Goal: Task Accomplishment & Management: Manage account settings

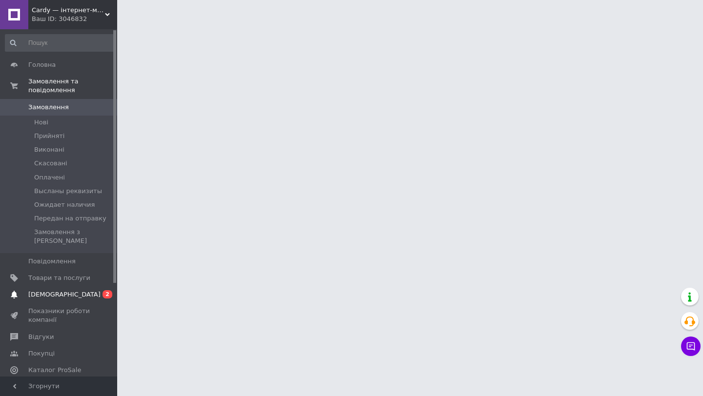
click at [38, 290] on span "[DEMOGRAPHIC_DATA]" at bounding box center [64, 294] width 72 height 9
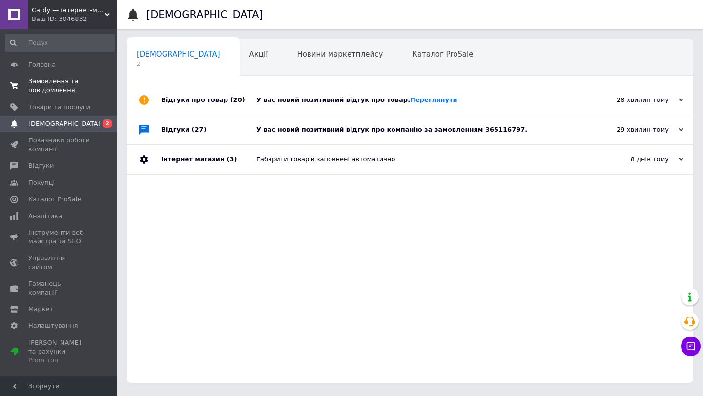
click at [55, 84] on span "Замовлення та повідомлення" at bounding box center [59, 86] width 62 height 18
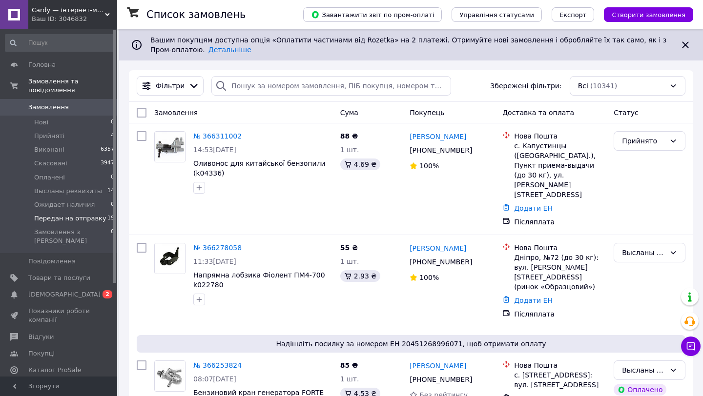
click at [80, 218] on span "Передан на отправку" at bounding box center [70, 218] width 72 height 9
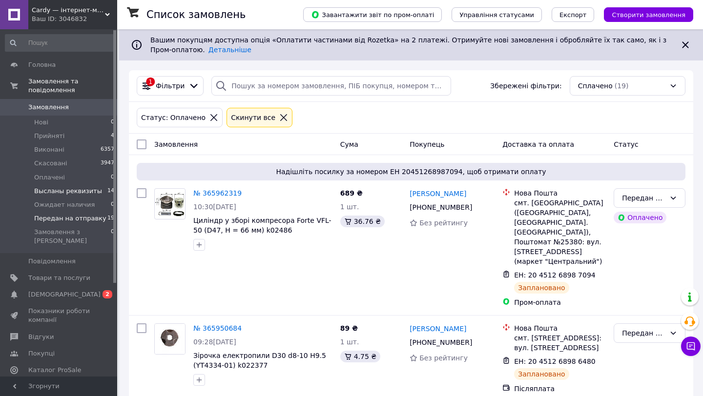
click at [68, 194] on span "Высланы реквизиты" at bounding box center [68, 191] width 68 height 9
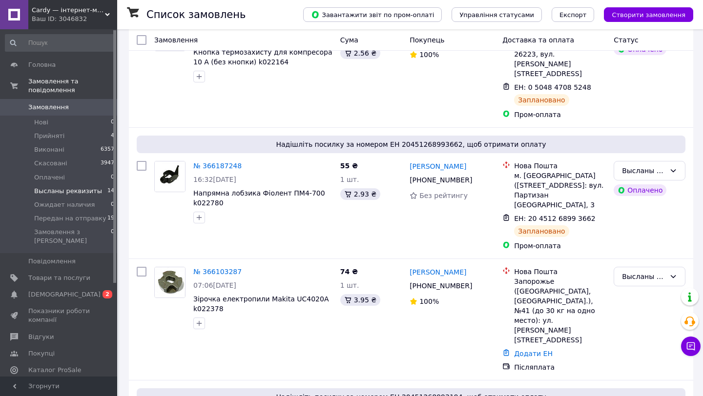
scroll to position [1347, 0]
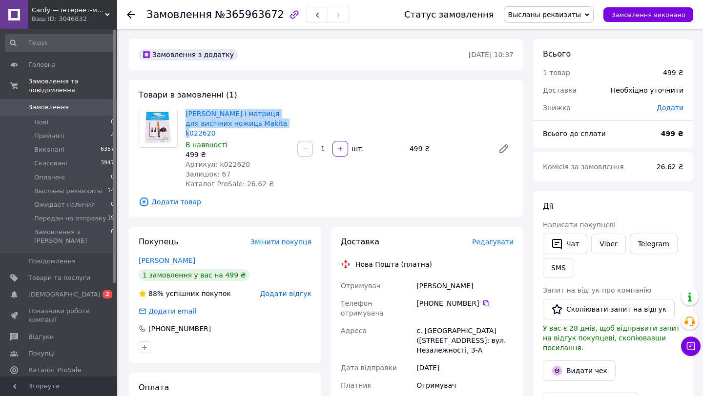
drag, startPoint x: 183, startPoint y: 110, endPoint x: 219, endPoint y: 131, distance: 41.4
click at [219, 131] on div "[PERSON_NAME] і матриця для висічних ножиць Makita k022620 В наявності 499 ₴ Ар…" at bounding box center [238, 149] width 112 height 84
copy link "[PERSON_NAME] і матриця для висічних ножиць Makita k022620"
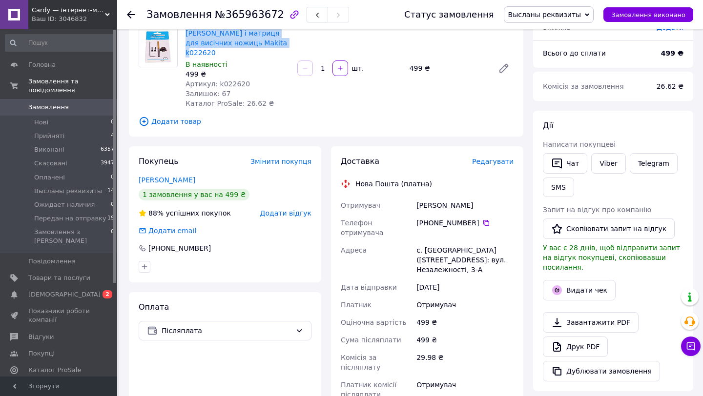
scroll to position [84, 0]
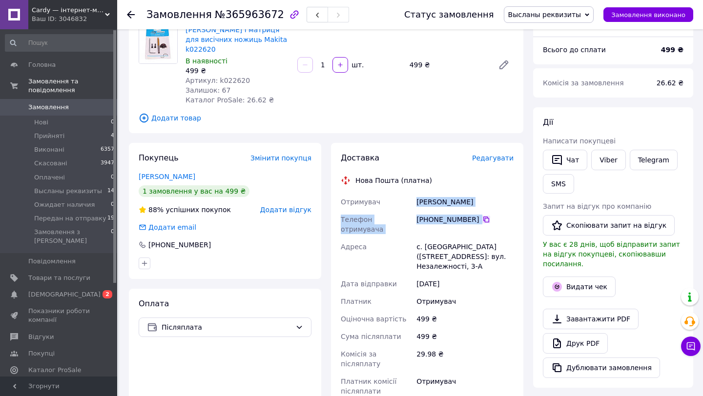
drag, startPoint x: 412, startPoint y: 203, endPoint x: 484, endPoint y: 223, distance: 74.5
click at [484, 223] on div "Отримувач [PERSON_NAME] Телефон отримувача [PHONE_NUMBER]   Адреса с. [GEOGRAPH…" at bounding box center [427, 296] width 177 height 207
copy div "Отримувач [PERSON_NAME] Телефон отримувача [PHONE_NUMBER]"
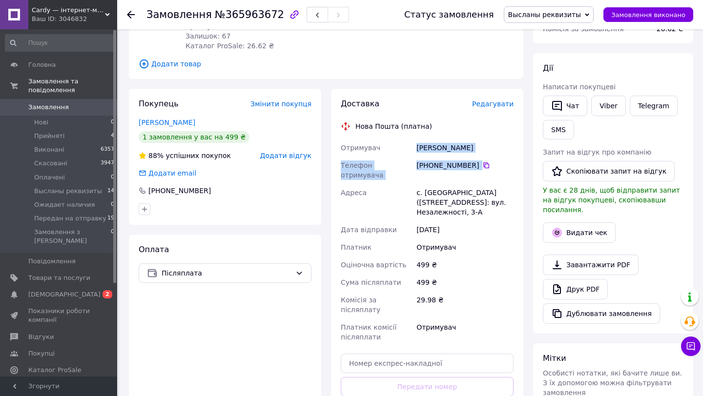
scroll to position [242, 0]
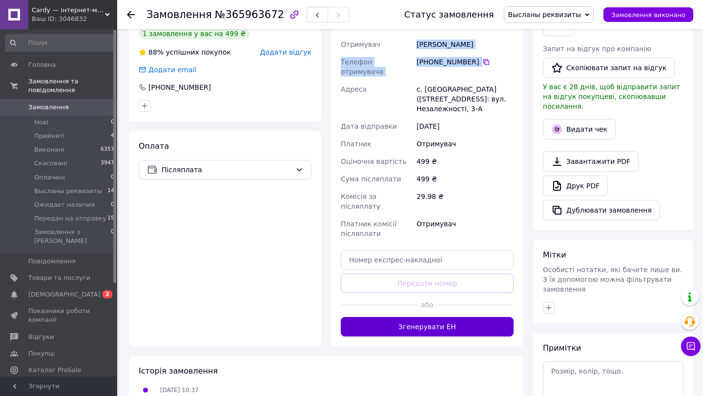
click at [421, 317] on button "Згенерувати ЕН" at bounding box center [427, 327] width 173 height 20
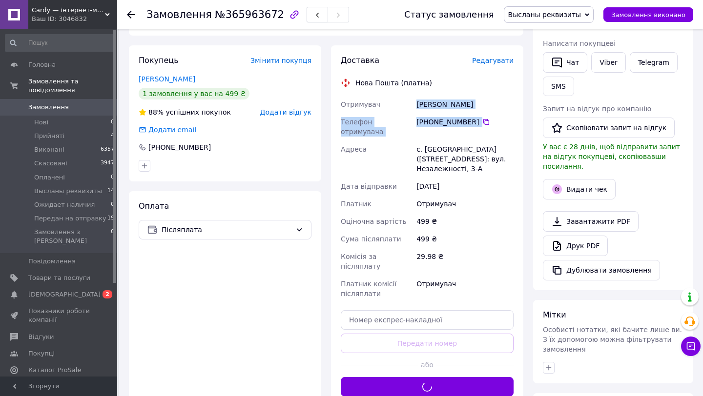
scroll to position [181, 0]
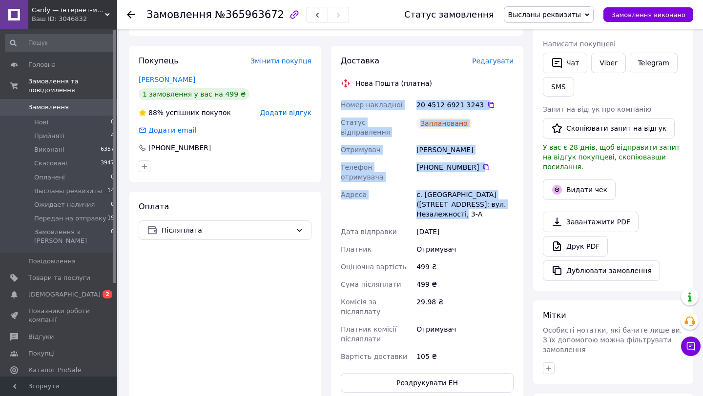
drag, startPoint x: 340, startPoint y: 104, endPoint x: 484, endPoint y: 199, distance: 172.4
click at [484, 199] on div "Номер накладної 20 4512 6921 3243   Статус відправлення Заплановано Отримувач […" at bounding box center [427, 230] width 177 height 269
copy div "Номер накладної 20 4512 6921 3243   Статус відправлення Заплановано Отримувач […"
click at [528, 21] on span "Высланы реквизиты" at bounding box center [549, 14] width 90 height 17
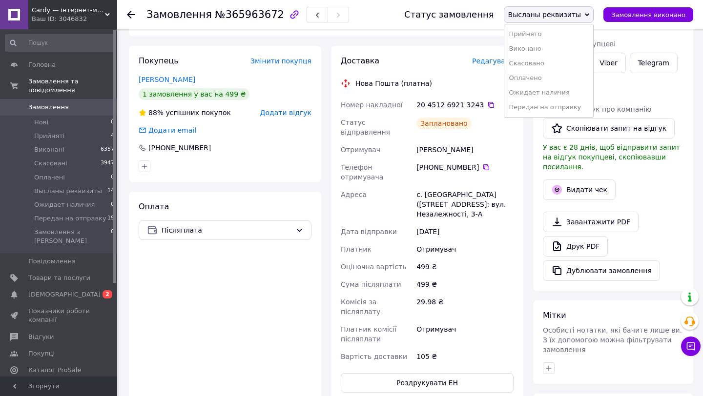
click at [537, 109] on li "Передан на отправку" at bounding box center [548, 107] width 89 height 15
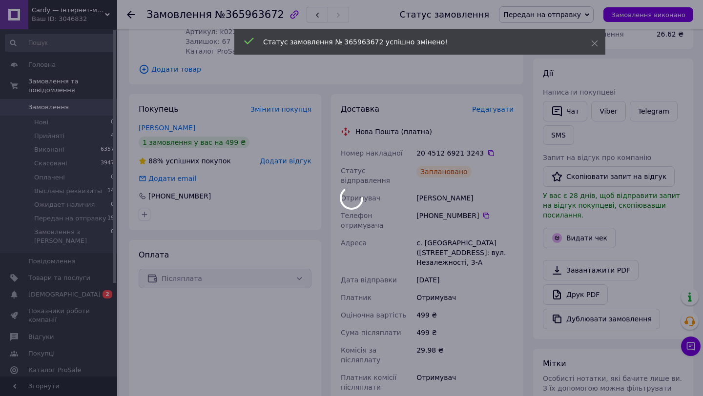
scroll to position [0, 0]
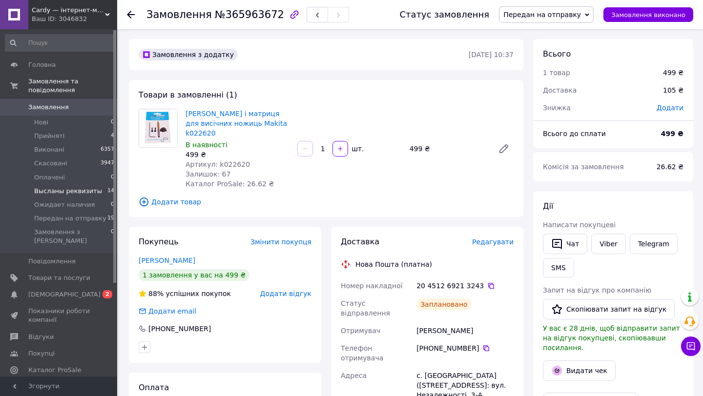
click at [75, 190] on span "Высланы реквизиты" at bounding box center [68, 191] width 68 height 9
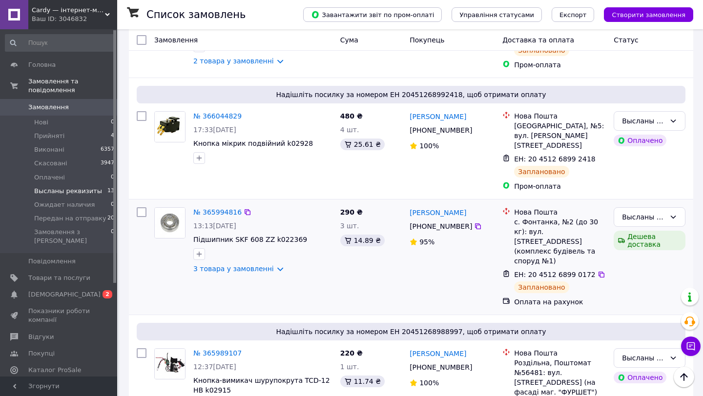
scroll to position [1361, 0]
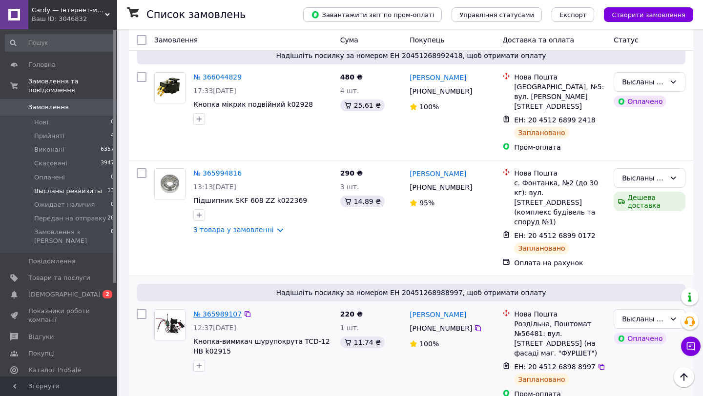
click at [221, 310] on link "№ 365989107" at bounding box center [217, 314] width 48 height 8
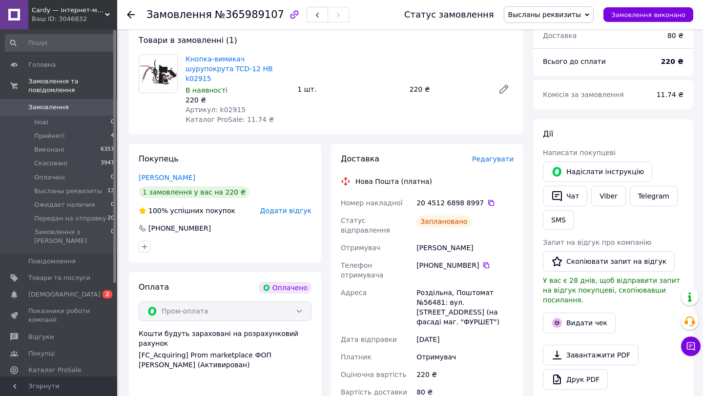
scroll to position [348, 0]
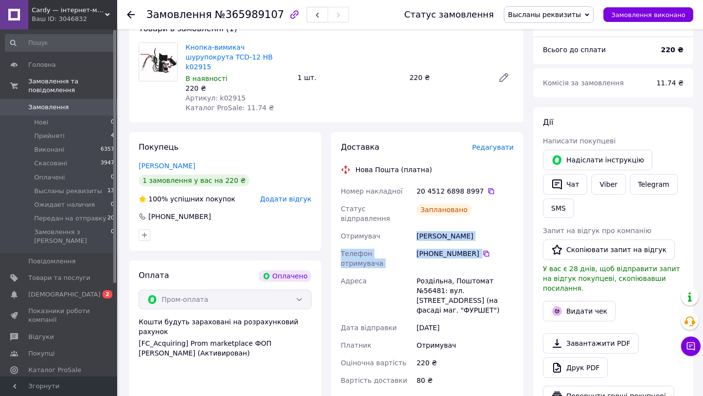
drag, startPoint x: 413, startPoint y: 199, endPoint x: 480, endPoint y: 218, distance: 69.7
click at [480, 218] on div "Номер накладної 20 4512 6898 8997   Статус відправлення Заплановано Отримувач […" at bounding box center [427, 286] width 177 height 207
copy div "Отримувач [PERSON_NAME] Телефон отримувача [PHONE_NUMBER]"
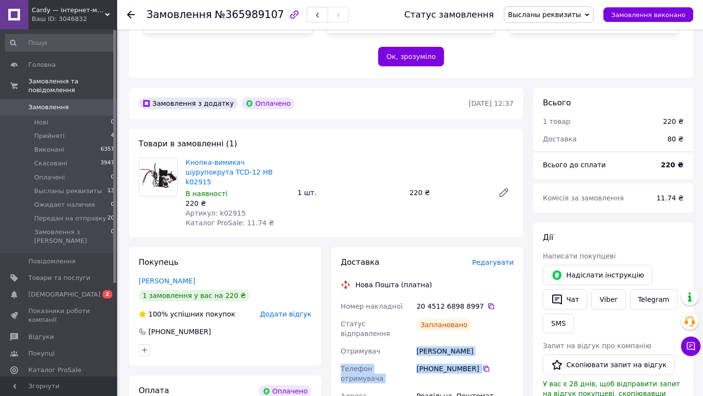
scroll to position [232, 0]
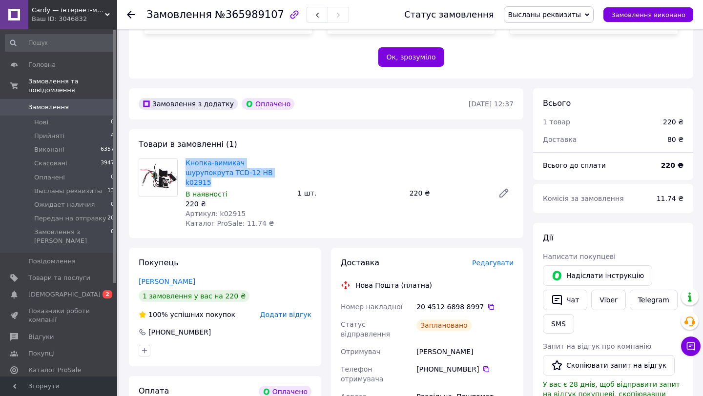
copy link "Кнопка-вимикач шурупокрута TCD-12 HB k02915"
drag, startPoint x: 183, startPoint y: 142, endPoint x: 254, endPoint y: 152, distance: 71.5
click at [254, 156] on div "Кнопка-вимикач шурупокрута TCD-12 HB k02915 В наявності 220 ₴ Артикул: k02915 К…" at bounding box center [238, 193] width 112 height 74
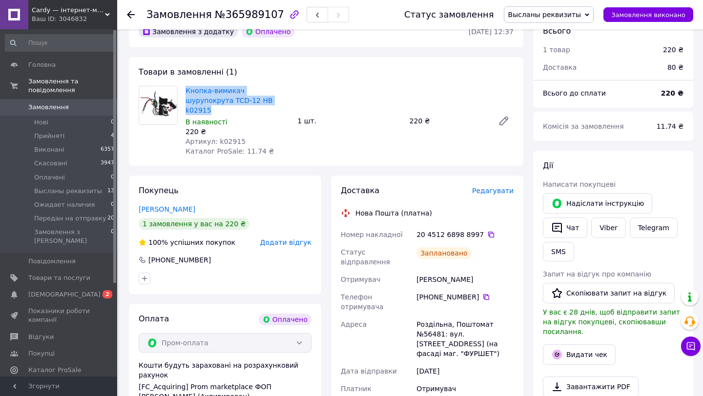
scroll to position [305, 0]
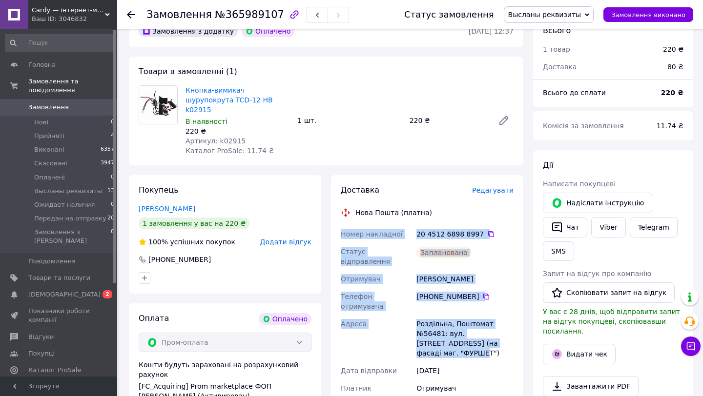
copy div "Номер накладної 20 4512 6898 8997   Статус відправлення Заплановано Отримувач […"
drag, startPoint x: 343, startPoint y: 206, endPoint x: 510, endPoint y: 298, distance: 191.4
click at [510, 298] on div "Номер накладної 20 4512 6898 8997   Статус відправлення Заплановано Отримувач […" at bounding box center [427, 329] width 177 height 207
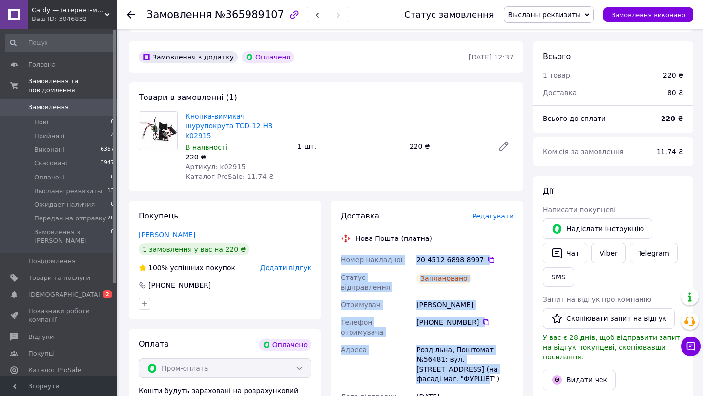
scroll to position [221, 0]
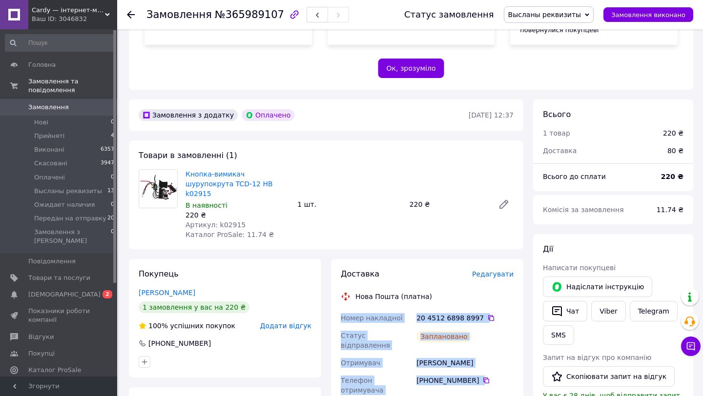
click at [541, 17] on span "Высланы реквизиты" at bounding box center [544, 15] width 73 height 8
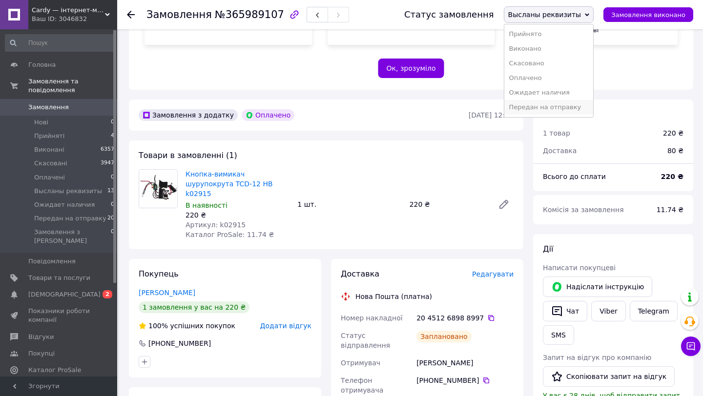
click at [552, 111] on li "Передан на отправку" at bounding box center [548, 107] width 89 height 15
click at [68, 194] on span "Высланы реквизиты" at bounding box center [68, 191] width 68 height 9
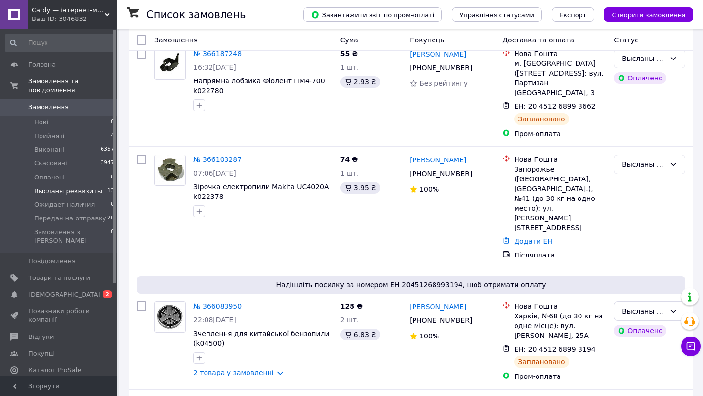
scroll to position [1133, 0]
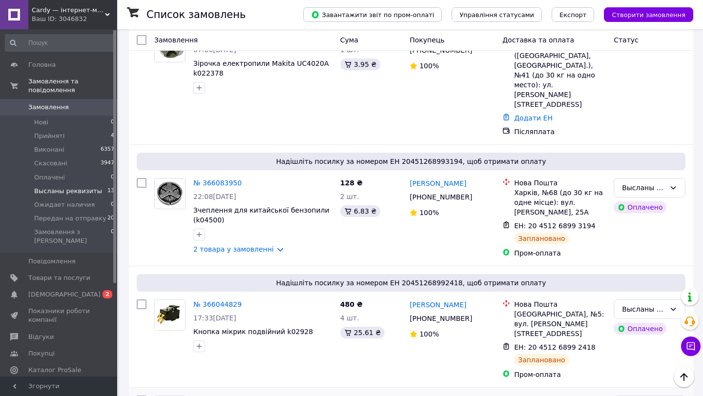
click at [206, 396] on link "№ 365994816" at bounding box center [217, 401] width 48 height 8
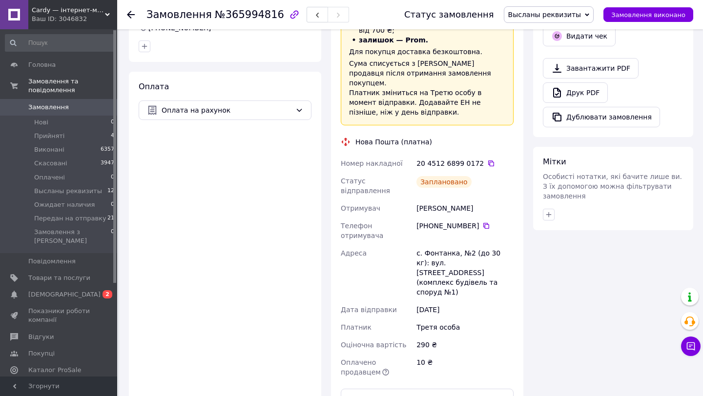
scroll to position [463, 0]
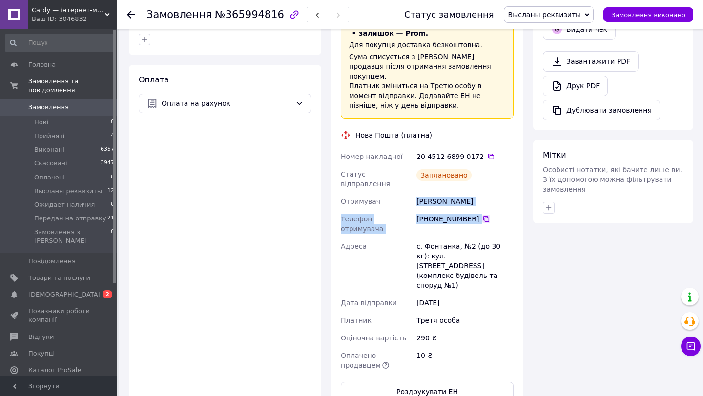
drag, startPoint x: 411, startPoint y: 182, endPoint x: 482, endPoint y: 201, distance: 74.1
click at [482, 201] on div "Номер накладної 20 4512 6899 0172   Статус відправлення Заплановано Отримувач […" at bounding box center [427, 261] width 177 height 226
copy div "Отримувач [PERSON_NAME] Телефон отримувача [PHONE_NUMBER]"
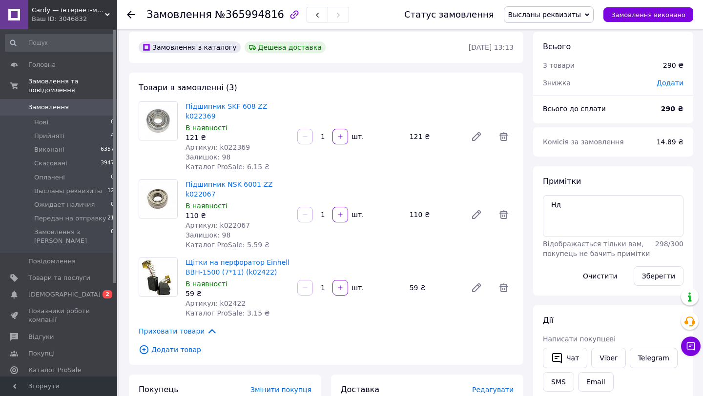
scroll to position [0, 0]
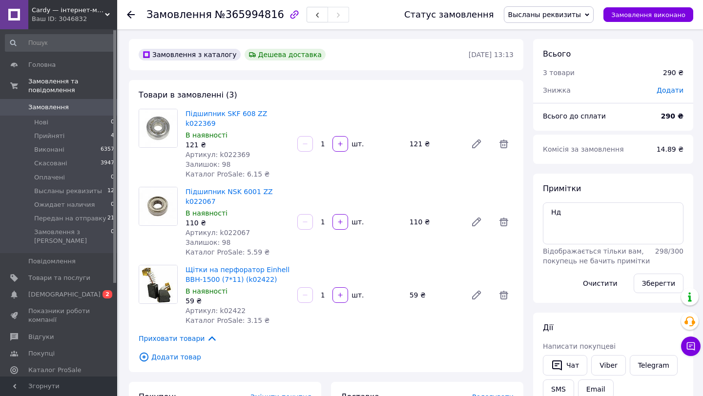
drag, startPoint x: 181, startPoint y: 113, endPoint x: 235, endPoint y: 122, distance: 54.3
click at [235, 122] on div "Підшипник SKF 608 ZZ k022369 В наявності 121 ₴ Артикул: k022369 Залишок: 98 Кат…" at bounding box center [238, 144] width 112 height 74
drag, startPoint x: 222, startPoint y: 123, endPoint x: 186, endPoint y: 112, distance: 37.7
click at [186, 112] on span "Підшипник SKF 608 ZZ k022369" at bounding box center [237, 119] width 104 height 20
copy link "Підшипник SKF 608 ZZ k022369"
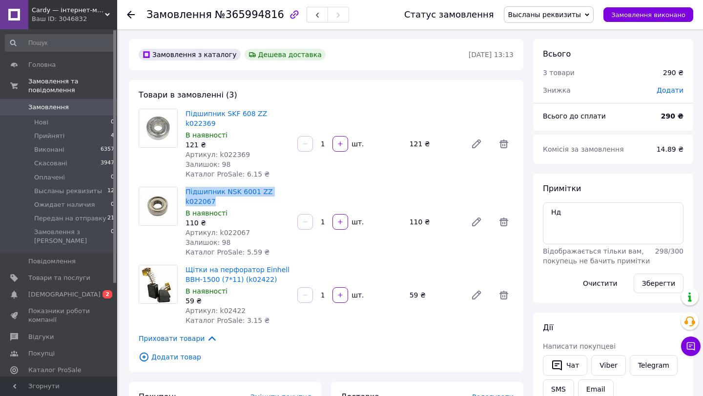
drag, startPoint x: 184, startPoint y: 189, endPoint x: 220, endPoint y: 198, distance: 37.7
click at [220, 198] on div "Підшипник NSK 6001 ZZ k022067 В наявності 110 ₴ Артикул: k022067 Залишок: 98 Ка…" at bounding box center [238, 222] width 112 height 74
copy link "Підшипник NSK 6001 ZZ k022067"
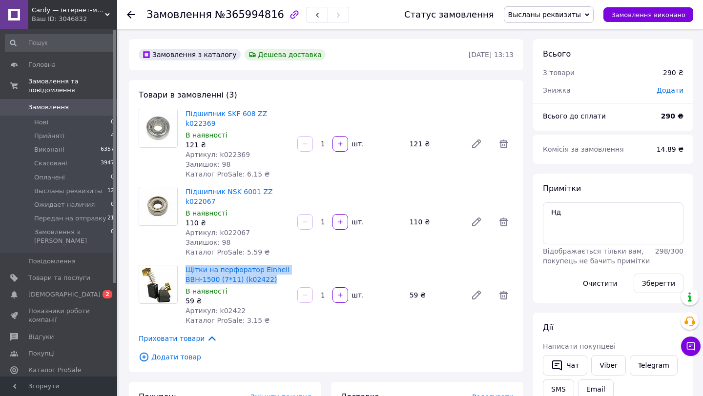
drag, startPoint x: 183, startPoint y: 268, endPoint x: 273, endPoint y: 279, distance: 90.6
click at [273, 279] on div "Щітки на перфоратор Einhell BBH-1500 (7*11) (k02422) В наявності 59 ₴ Артикул: …" at bounding box center [238, 295] width 112 height 64
copy link "Щітки на перфоратор Einhell BBH-1500 (7*11) (k02422)"
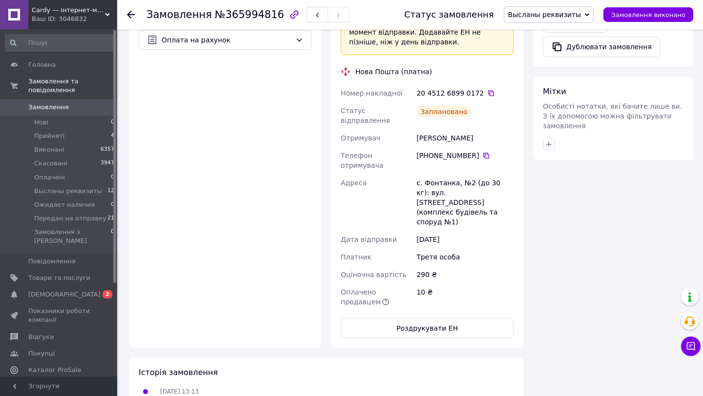
scroll to position [527, 0]
drag, startPoint x: 337, startPoint y: 81, endPoint x: 484, endPoint y: 182, distance: 178.0
click at [484, 182] on div "Доставка Редагувати «Дешева доставка»   для продавця [GEOGRAPHIC_DATA] на Prom.…" at bounding box center [427, 101] width 192 height 493
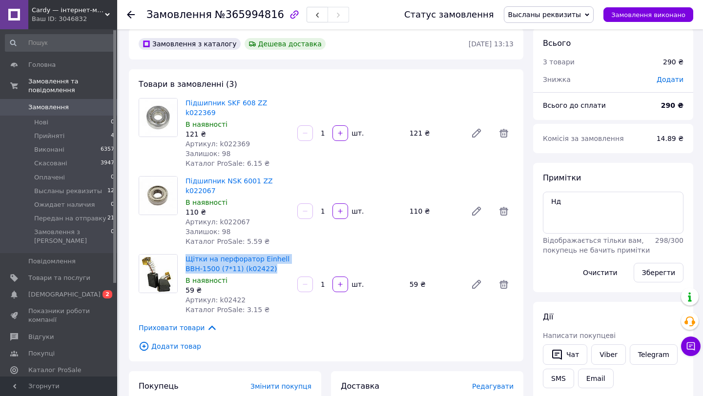
scroll to position [0, 0]
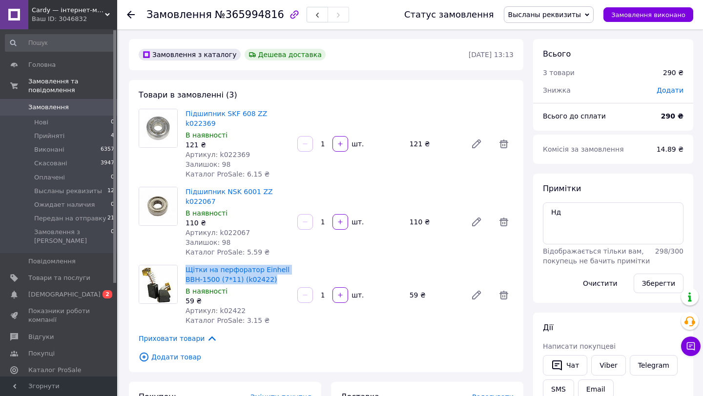
click at [556, 15] on span "Высланы реквизиты" at bounding box center [544, 15] width 73 height 8
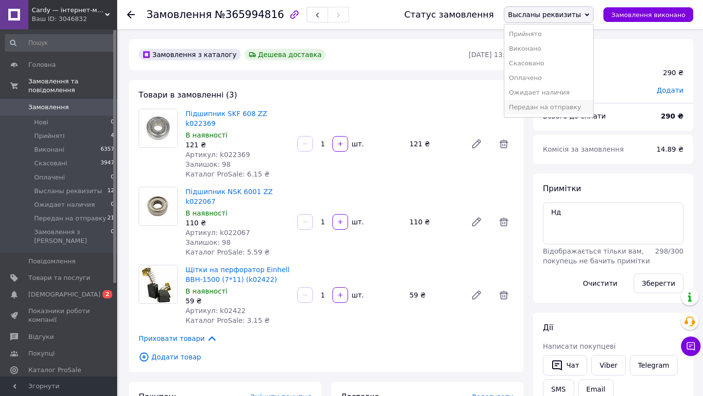
click at [556, 108] on li "Передан на отправку" at bounding box center [548, 107] width 89 height 15
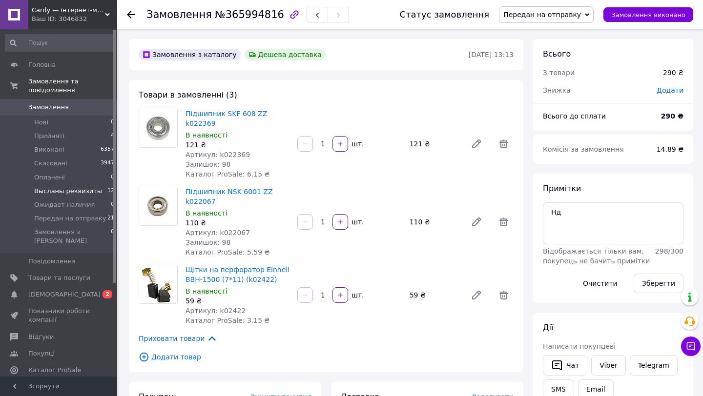
click at [94, 191] on span "Высланы реквизиты" at bounding box center [68, 191] width 68 height 9
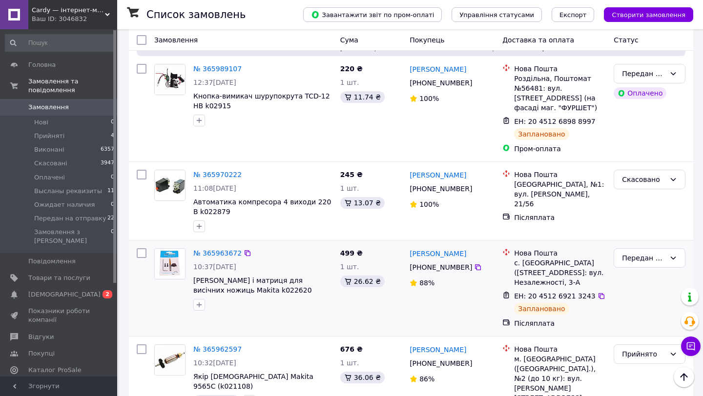
scroll to position [1997, 0]
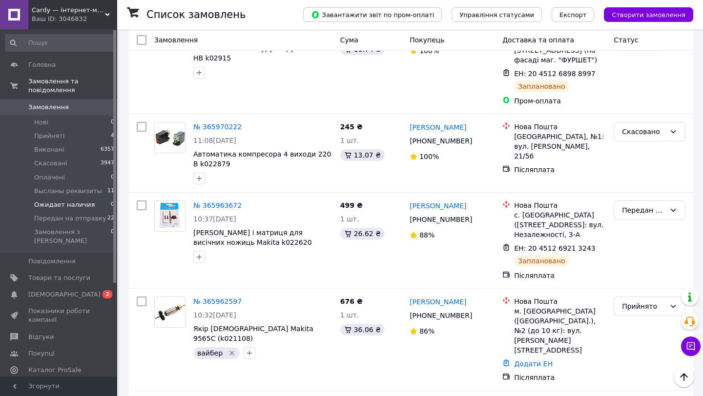
click at [51, 198] on li "Ожидает наличия 0" at bounding box center [60, 205] width 120 height 14
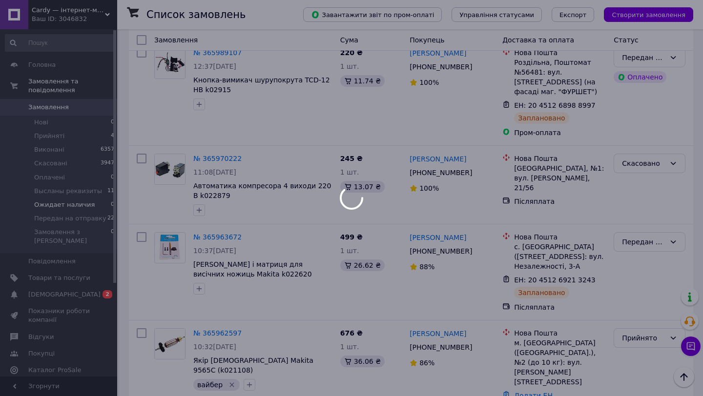
scroll to position [2029, 0]
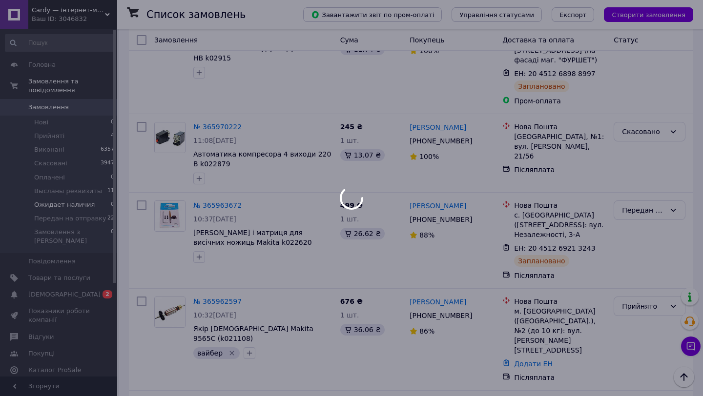
click at [73, 183] on div at bounding box center [351, 198] width 703 height 396
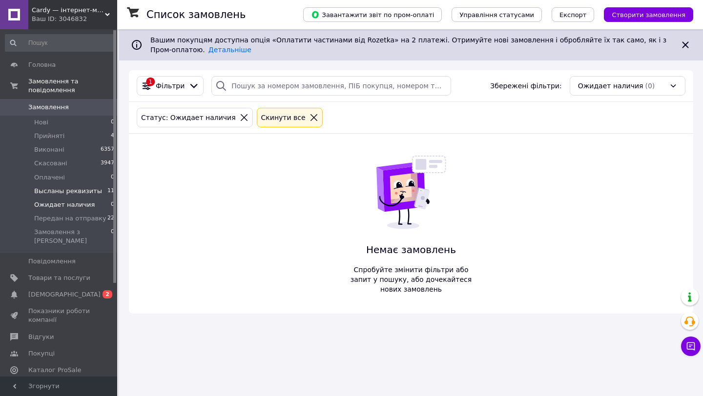
click at [82, 189] on span "Высланы реквизиты" at bounding box center [68, 191] width 68 height 9
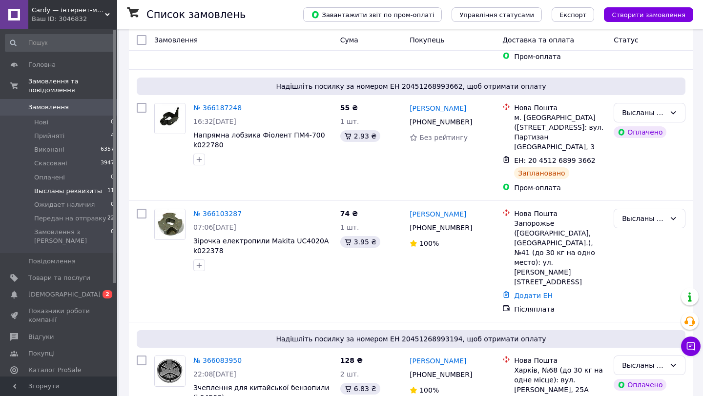
scroll to position [1028, 0]
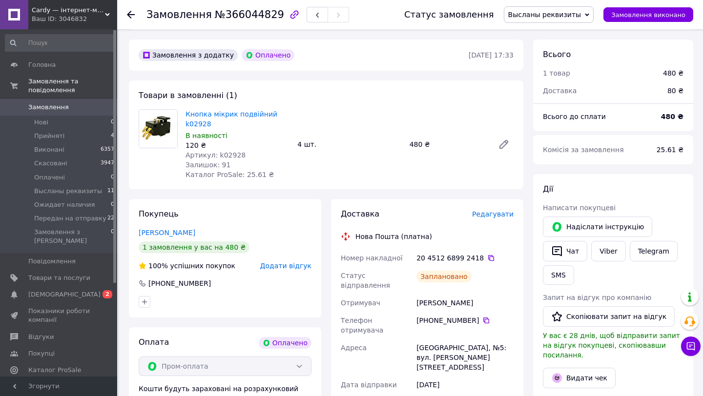
scroll to position [280, 0]
drag, startPoint x: 183, startPoint y: 90, endPoint x: 226, endPoint y: 104, distance: 44.9
click at [226, 108] on div "Кнопка мікрик подвійний k02928 В наявності 120 ₴ Артикул: k02928 Залишок: 91 Ка…" at bounding box center [238, 145] width 112 height 74
drag, startPoint x: 393, startPoint y: 274, endPoint x: 481, endPoint y: 293, distance: 89.9
click at [481, 293] on div "Номер накладної 20 4512 6899 2418   Статус відправлення Заплановано Отримувач […" at bounding box center [427, 348] width 177 height 197
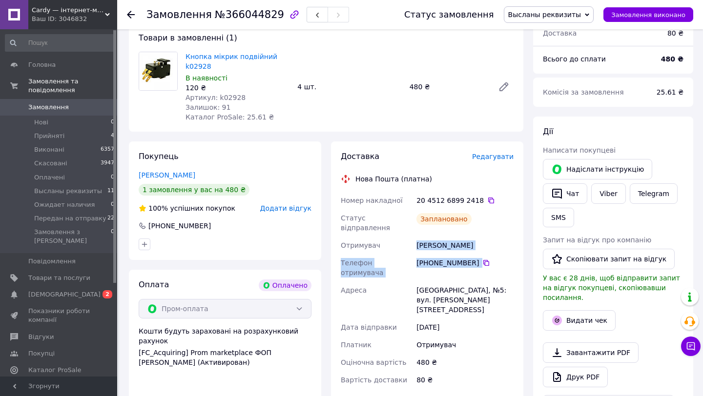
scroll to position [361, 0]
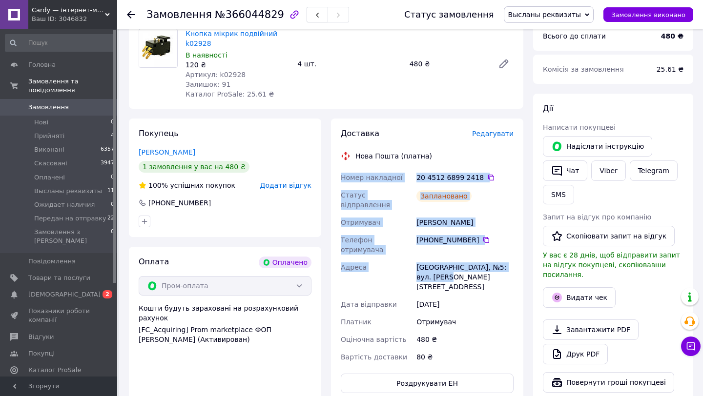
drag, startPoint x: 339, startPoint y: 156, endPoint x: 465, endPoint y: 242, distance: 152.5
click at [465, 242] on div "Номер накладної 20 4512 6899 2418   Статус відправлення Заплановано Отримувач […" at bounding box center [427, 267] width 177 height 197
click at [544, 16] on span "Высланы реквизиты" at bounding box center [544, 15] width 73 height 8
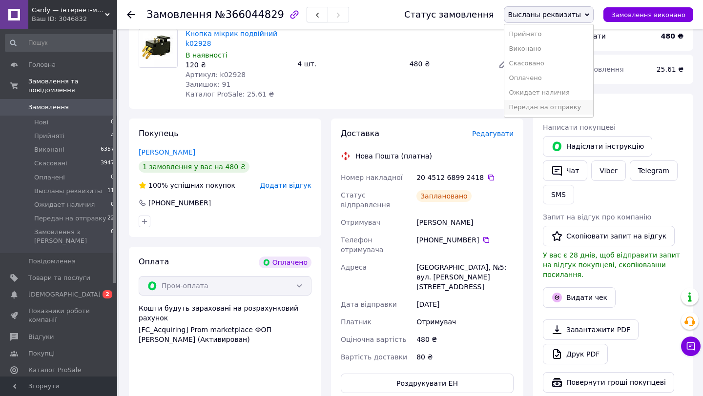
click at [545, 111] on li "Передан на отправку" at bounding box center [548, 107] width 89 height 15
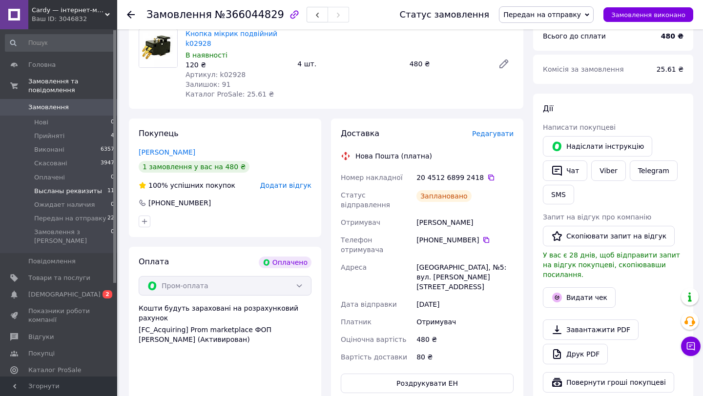
click at [67, 191] on span "Высланы реквизиты" at bounding box center [68, 191] width 68 height 9
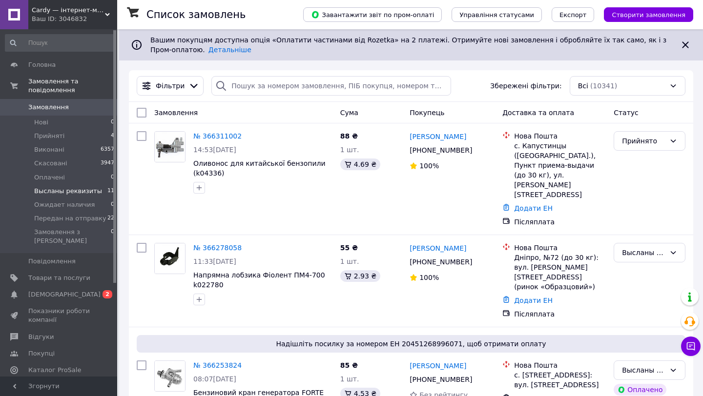
click at [69, 189] on span "Высланы реквизиты" at bounding box center [68, 191] width 68 height 9
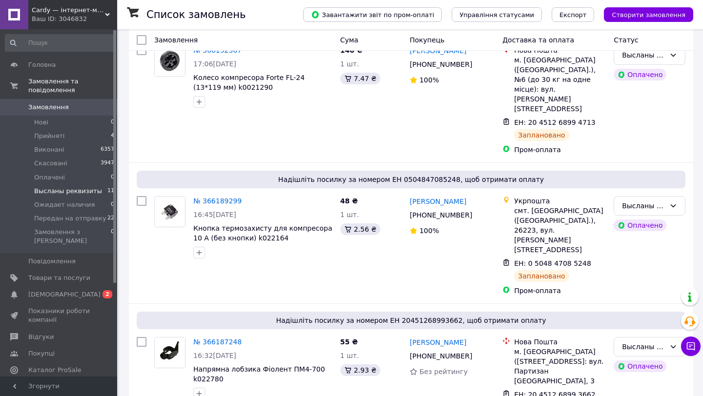
scroll to position [916, 0]
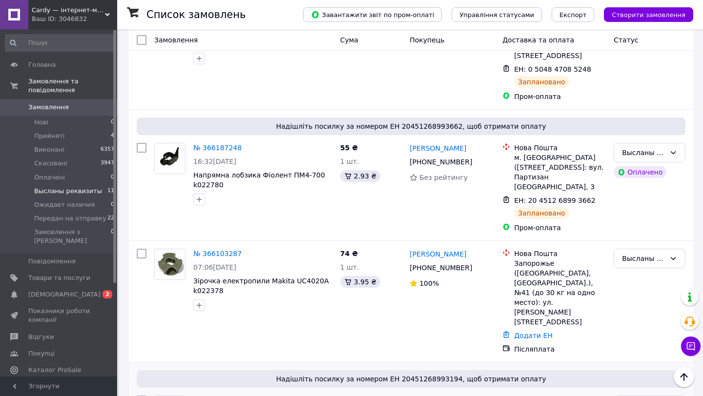
click at [225, 396] on link "№ 366083950" at bounding box center [217, 401] width 48 height 8
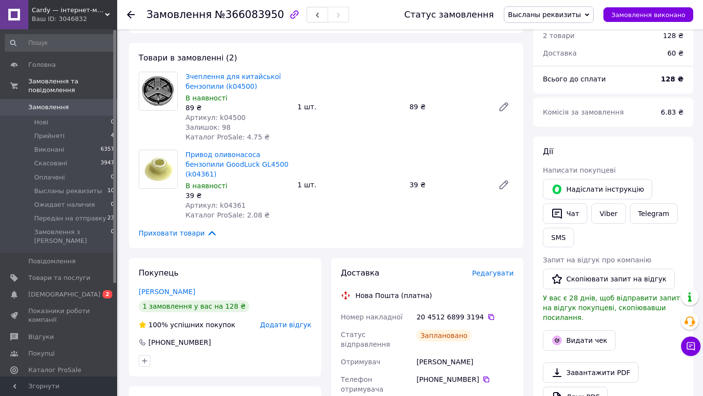
scroll to position [329, 0]
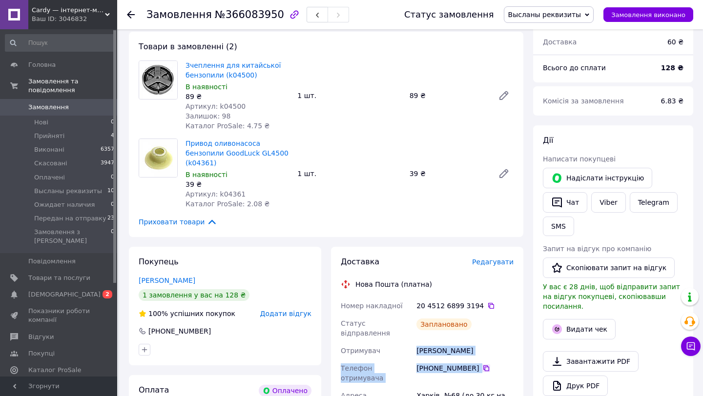
drag, startPoint x: 414, startPoint y: 324, endPoint x: 480, endPoint y: 340, distance: 67.7
click at [480, 340] on div "Номер накладної 20 4512 6899 3194   Статус відправлення Заплановано Отримувач […" at bounding box center [427, 395] width 177 height 197
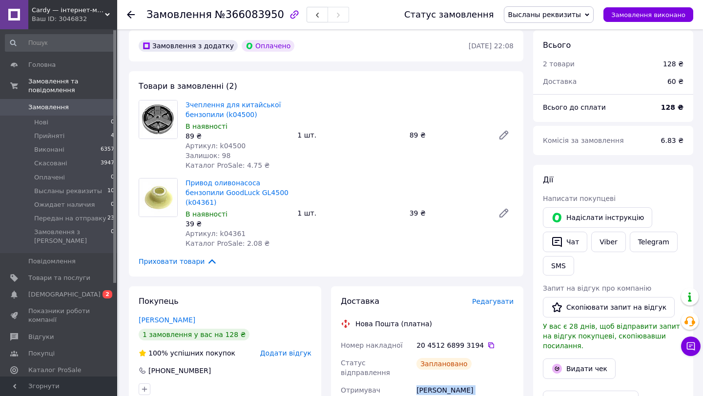
scroll to position [289, 0]
drag, startPoint x: 184, startPoint y: 83, endPoint x: 262, endPoint y: 96, distance: 79.1
click at [262, 99] on div "Зчеплення для китайської бензопили (k04500) В наявності 89 ₴ Артикул: k04500 За…" at bounding box center [238, 136] width 112 height 74
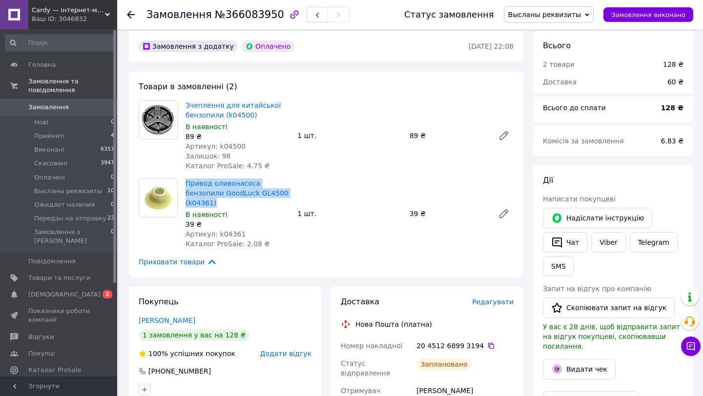
drag, startPoint x: 183, startPoint y: 161, endPoint x: 219, endPoint y: 185, distance: 43.3
click at [219, 185] on div "Привод оливонасоса бензопили GoodLuck GL4500 (k04361) В наявності 39 ₴ Артикул:…" at bounding box center [238, 214] width 112 height 74
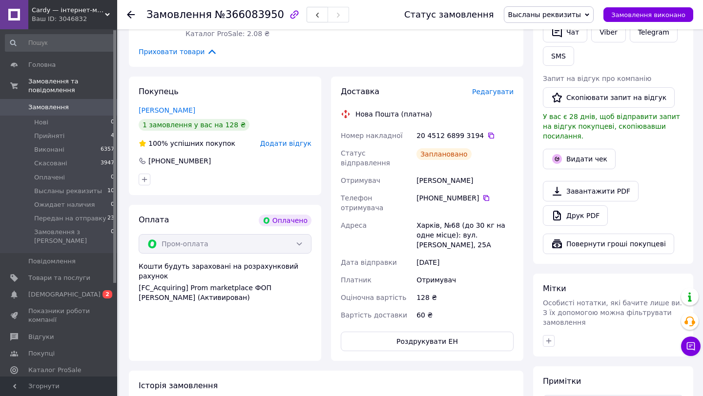
scroll to position [502, 0]
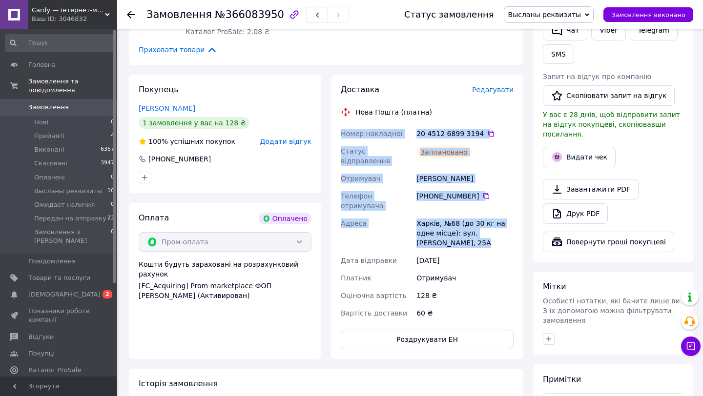
drag, startPoint x: 339, startPoint y: 111, endPoint x: 460, endPoint y: 212, distance: 157.3
click at [460, 212] on div "Номер накладної 20 4512 6899 3194   Статус відправлення Заплановано Отримувач […" at bounding box center [427, 223] width 177 height 197
click at [545, 12] on span "Высланы реквизиты" at bounding box center [544, 15] width 73 height 8
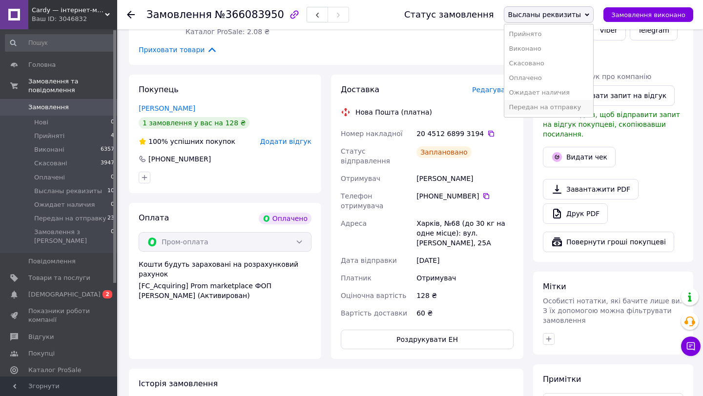
click at [545, 108] on li "Передан на отправку" at bounding box center [548, 107] width 89 height 15
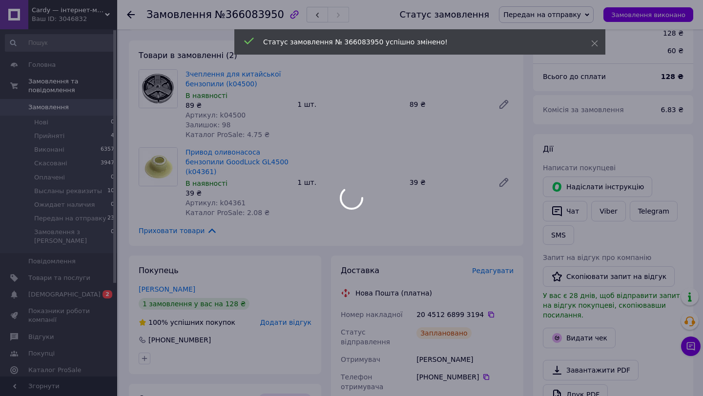
scroll to position [308, 0]
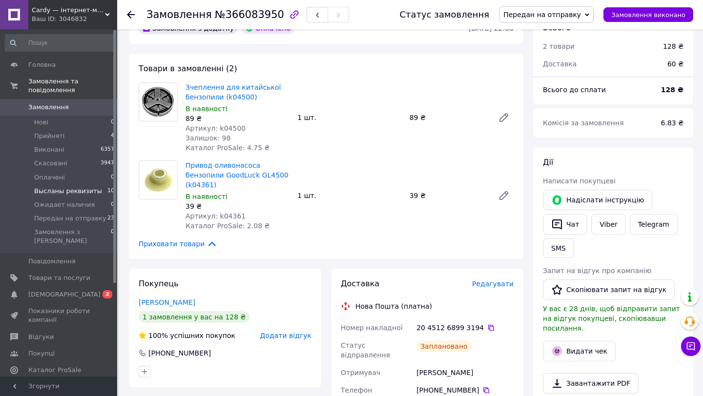
click at [87, 188] on span "Высланы реквизиты" at bounding box center [68, 191] width 68 height 9
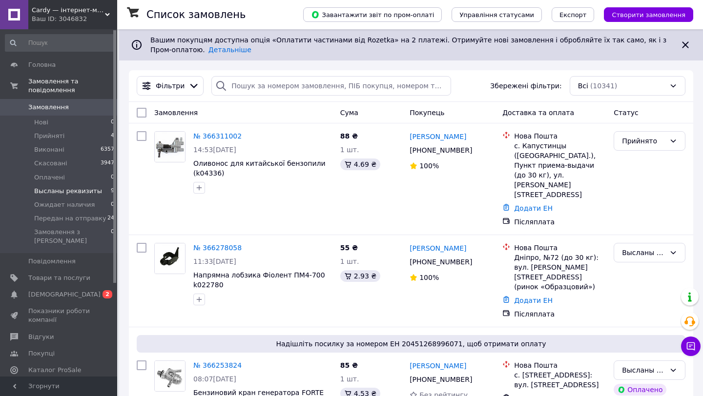
click at [69, 197] on li "Высланы реквизиты 9" at bounding box center [60, 192] width 120 height 14
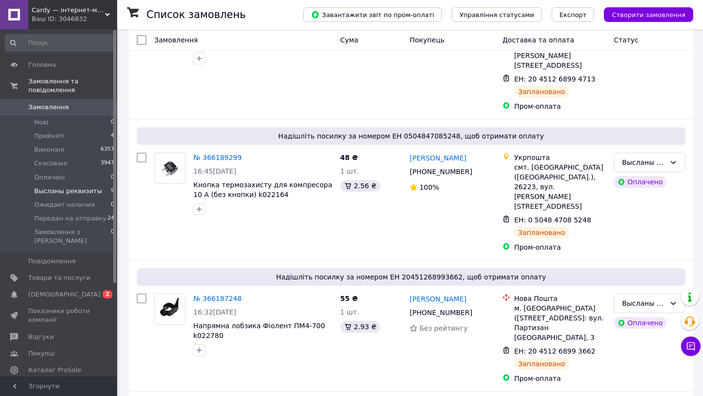
scroll to position [794, 0]
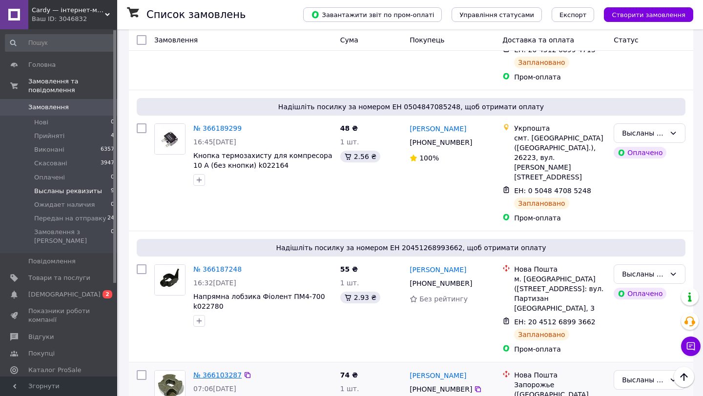
click at [220, 371] on link "№ 366103287" at bounding box center [217, 375] width 48 height 8
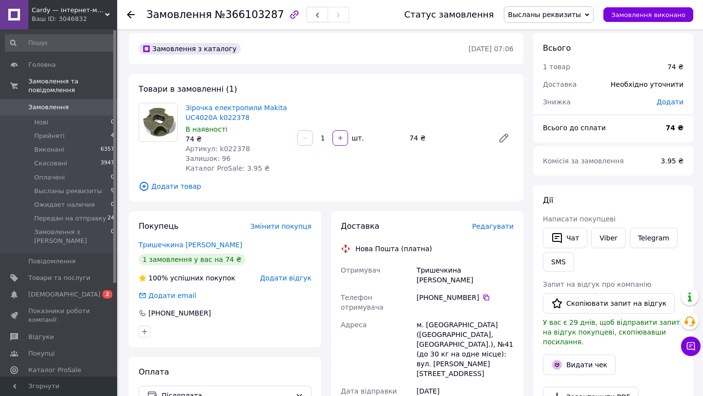
scroll to position [5, 0]
drag, startPoint x: 415, startPoint y: 271, endPoint x: 478, endPoint y: 290, distance: 66.3
click at [478, 290] on div "Отримувач Тришечкина [PERSON_NAME] Телефон отримувача [PHONE_NUMBER]   [PERSON_…" at bounding box center [427, 386] width 177 height 246
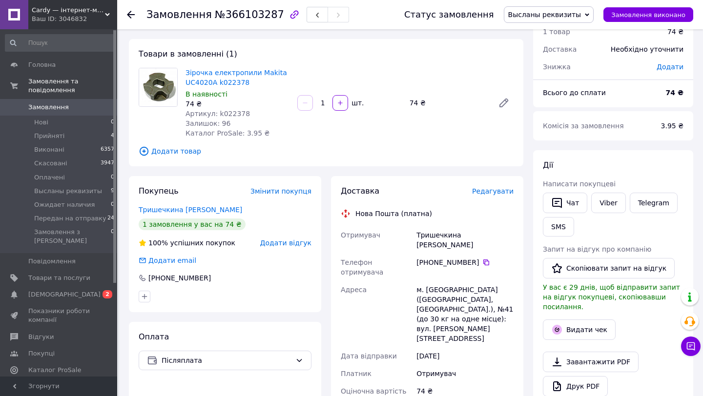
scroll to position [26, 0]
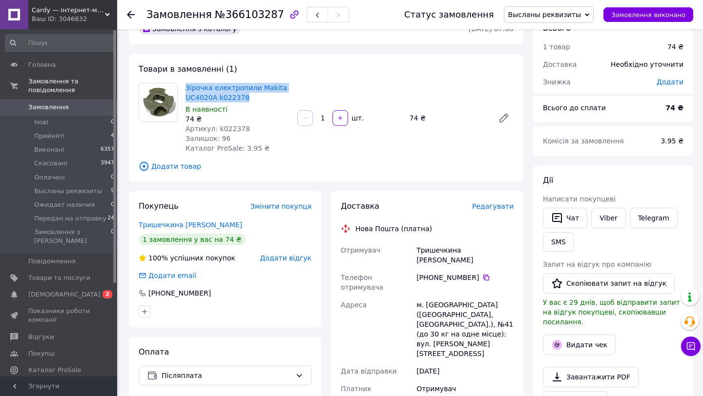
drag, startPoint x: 183, startPoint y: 85, endPoint x: 257, endPoint y: 96, distance: 75.0
click at [257, 96] on div "Зірочка електропили Makita UC4020A k022378 В наявності 74 ₴ Артикул: k022378 За…" at bounding box center [238, 118] width 112 height 74
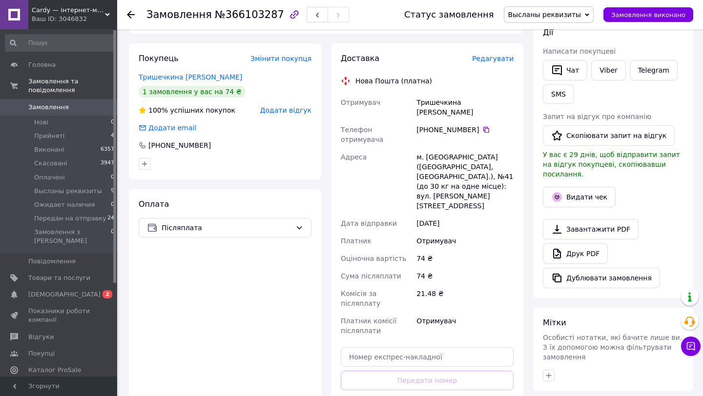
scroll to position [203, 0]
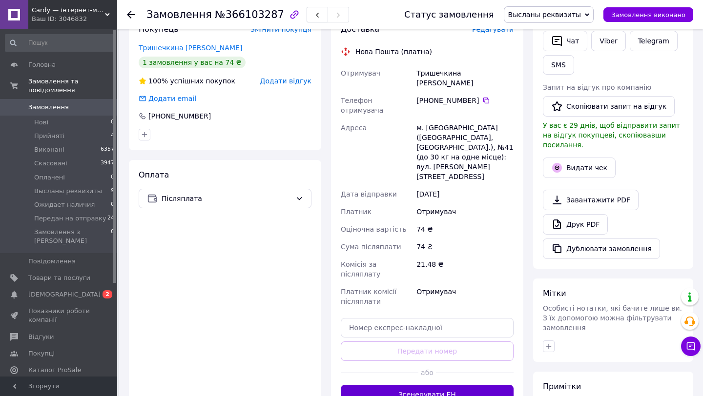
click at [413, 385] on button "Згенерувати ЕН" at bounding box center [427, 395] width 173 height 20
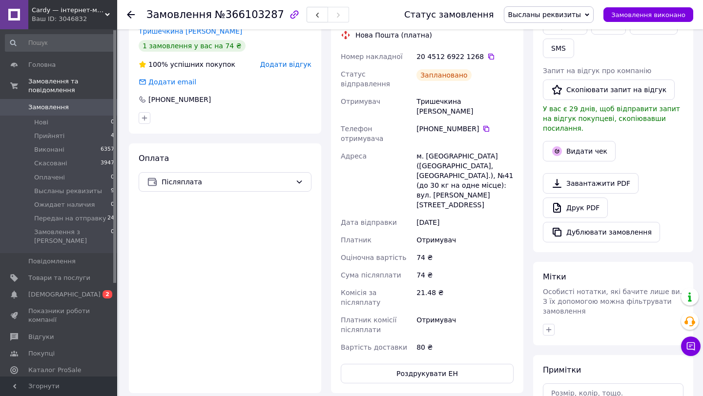
scroll to position [222, 0]
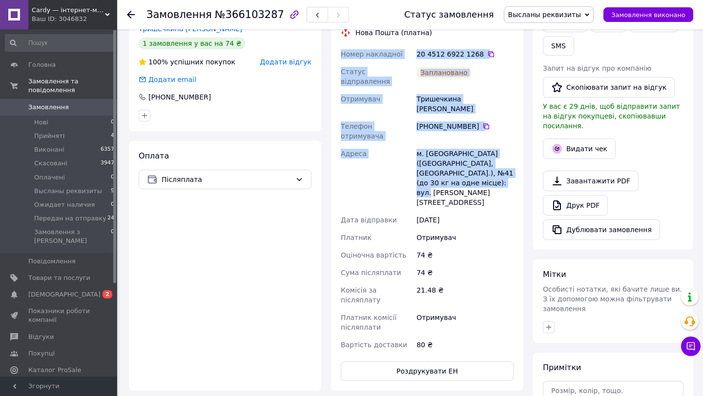
drag, startPoint x: 338, startPoint y: 52, endPoint x: 466, endPoint y: 155, distance: 163.9
click at [466, 155] on div "Доставка Редагувати Нова Пошта (платна) Номер накладної 20 4512 6922 1268   Ста…" at bounding box center [427, 193] width 192 height 396
click at [537, 17] on span "Высланы реквизиты" at bounding box center [544, 15] width 73 height 8
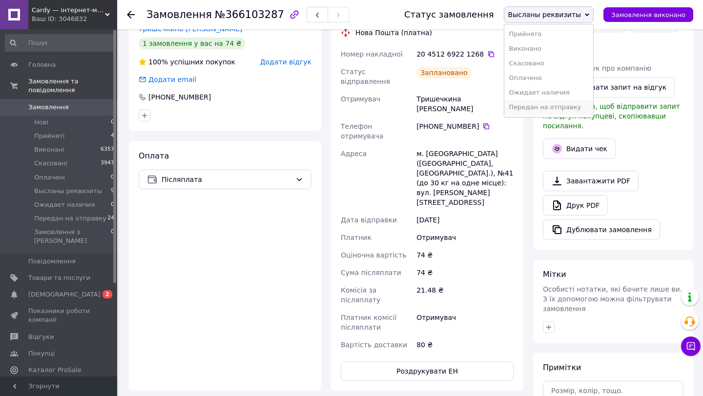
click at [544, 110] on li "Передан на отправку" at bounding box center [548, 107] width 89 height 15
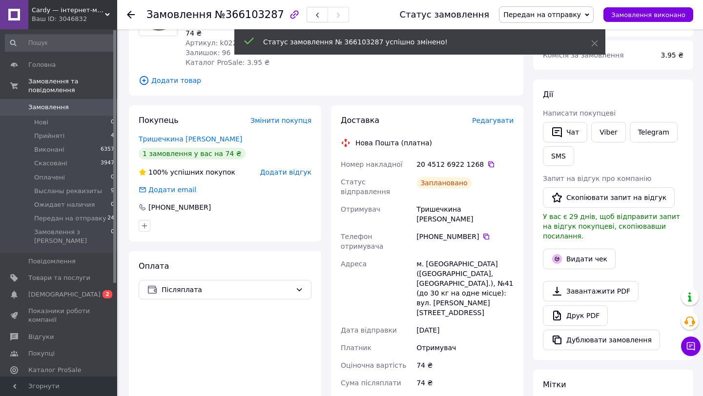
scroll to position [81, 0]
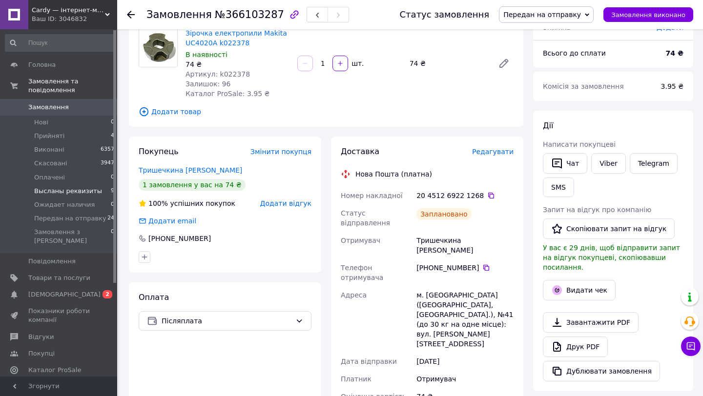
click at [65, 196] on li "Высланы реквизиты 9" at bounding box center [60, 192] width 120 height 14
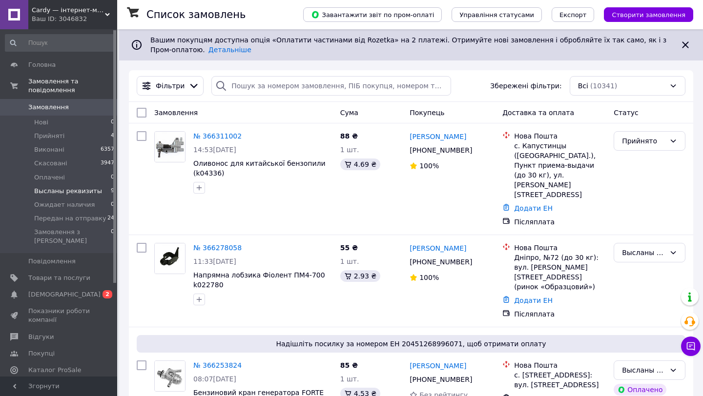
click at [78, 193] on span "Высланы реквизиты" at bounding box center [68, 191] width 68 height 9
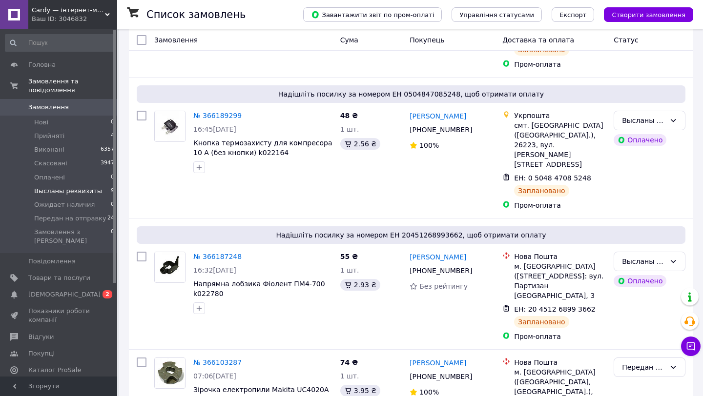
scroll to position [808, 0]
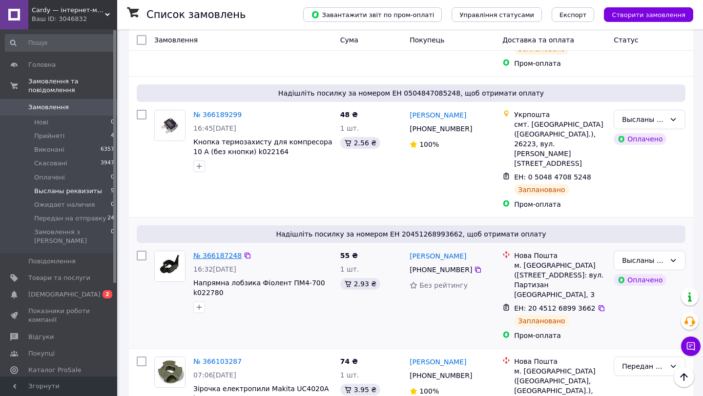
click at [210, 252] on link "№ 366187248" at bounding box center [217, 256] width 48 height 8
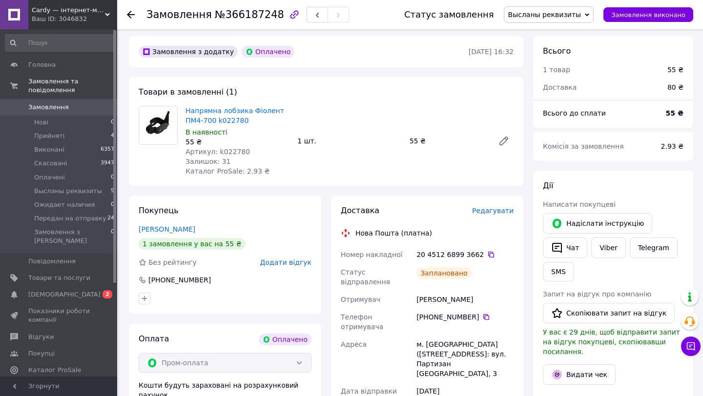
scroll to position [283, 0]
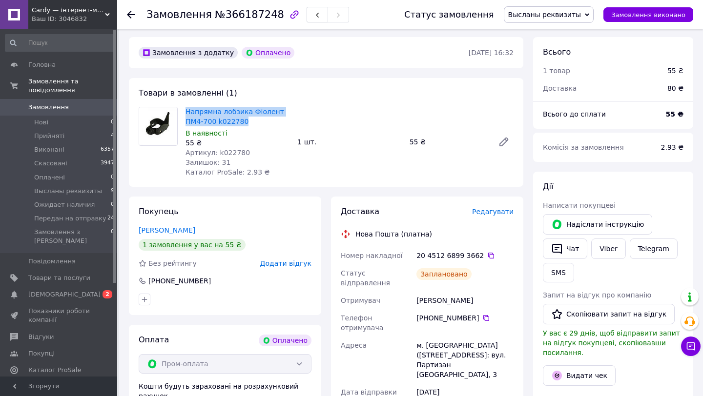
drag, startPoint x: 183, startPoint y: 91, endPoint x: 256, endPoint y: 107, distance: 74.5
click at [256, 107] on div "Напрямна лобзика Фіолент ПМ4-700 k022780 В наявності 55 ₴ Артикул: k022780 Зали…" at bounding box center [238, 142] width 112 height 74
drag, startPoint x: 406, startPoint y: 273, endPoint x: 477, endPoint y: 288, distance: 72.5
click at [477, 288] on div "Номер накладної 20 4512 6899 3662   Статус відправлення Заплановано Отримувач […" at bounding box center [427, 350] width 177 height 207
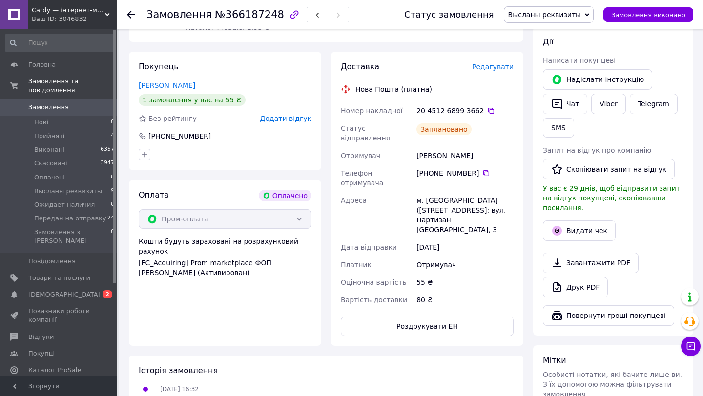
scroll to position [405, 0]
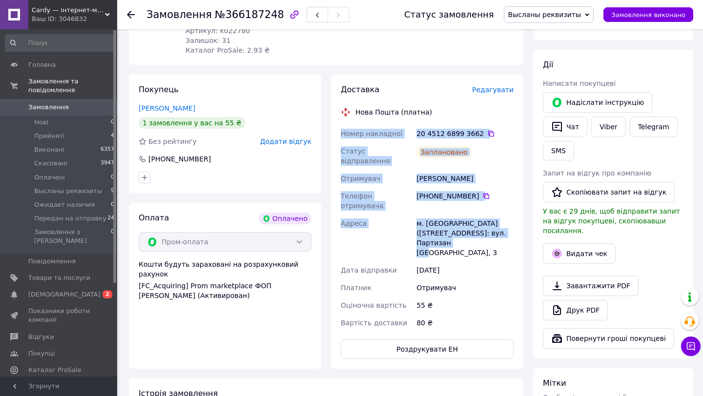
drag, startPoint x: 339, startPoint y: 115, endPoint x: 516, endPoint y: 198, distance: 195.9
click at [516, 198] on div "Доставка Редагувати Нова Пошта (платна) Номер накладної 20 4512 6899 3662   Ста…" at bounding box center [427, 222] width 192 height 294
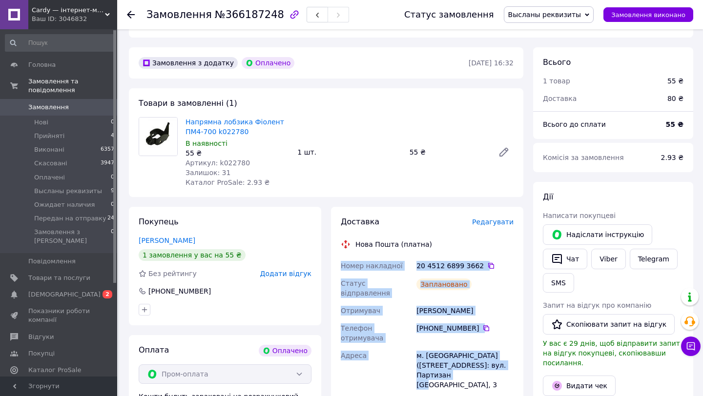
scroll to position [274, 0]
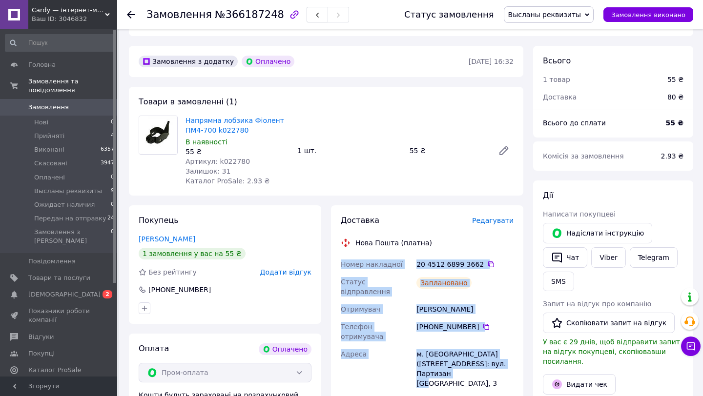
click at [542, 18] on span "Высланы реквизиты" at bounding box center [544, 15] width 73 height 8
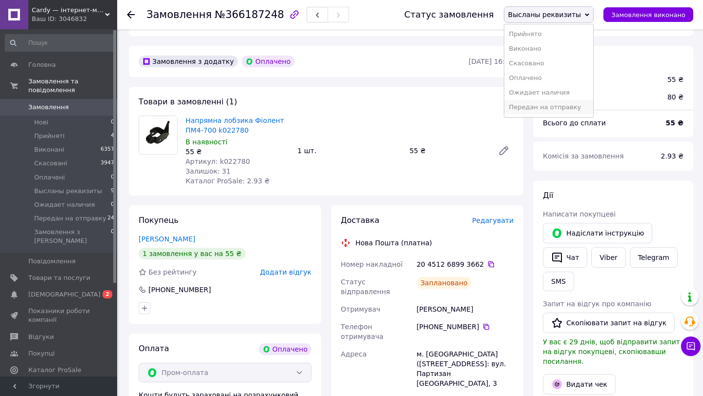
click at [557, 109] on li "Передан на отправку" at bounding box center [548, 107] width 89 height 15
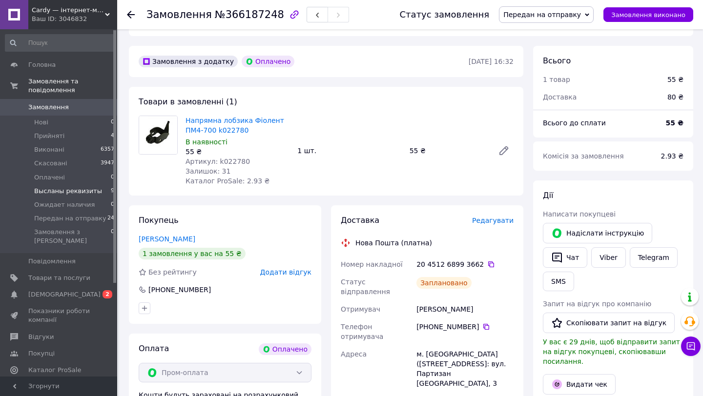
click at [81, 191] on span "Высланы реквизиты" at bounding box center [68, 191] width 68 height 9
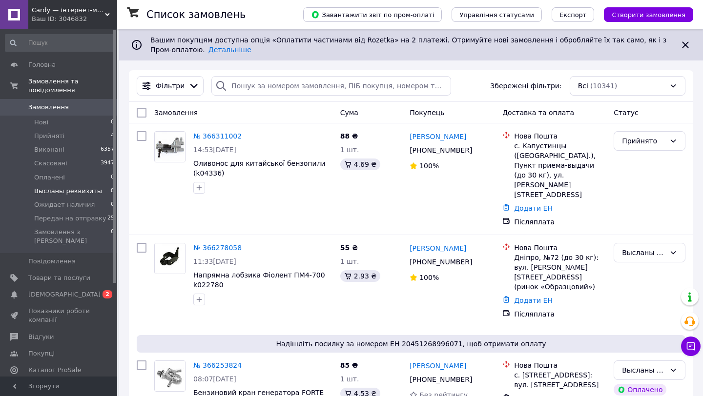
click at [79, 193] on span "Высланы реквизиты" at bounding box center [68, 191] width 68 height 9
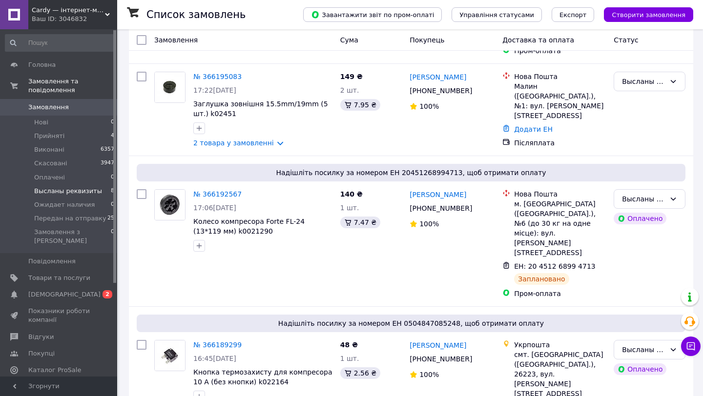
scroll to position [702, 0]
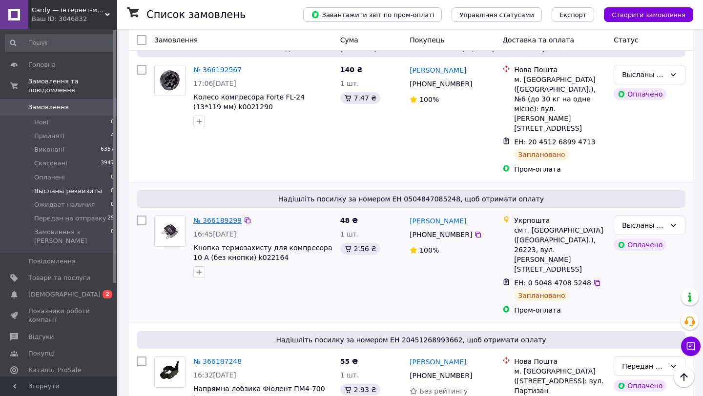
click at [220, 217] on link "№ 366189299" at bounding box center [217, 221] width 48 height 8
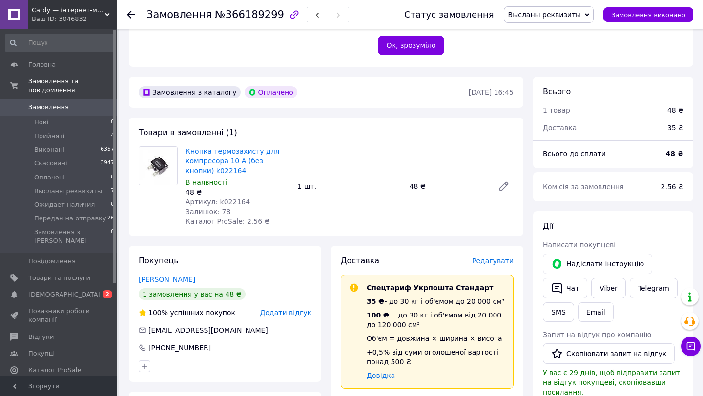
scroll to position [237, 0]
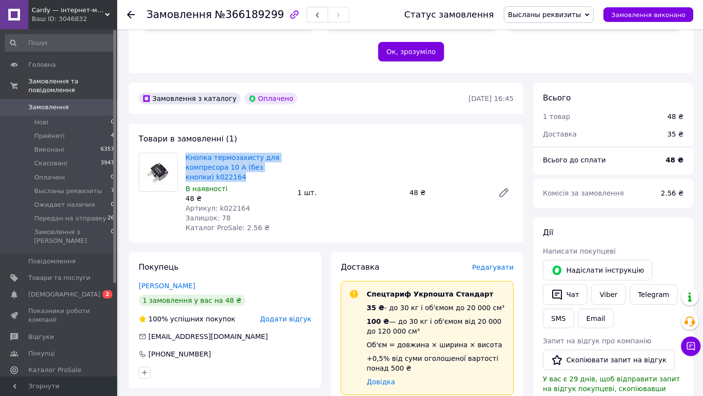
drag, startPoint x: 182, startPoint y: 133, endPoint x: 238, endPoint y: 159, distance: 61.8
click at [238, 159] on div "Кнопка термозахисту для компресора 10 А (без кнопки) k022164 В наявності 48 ₴ А…" at bounding box center [238, 193] width 112 height 84
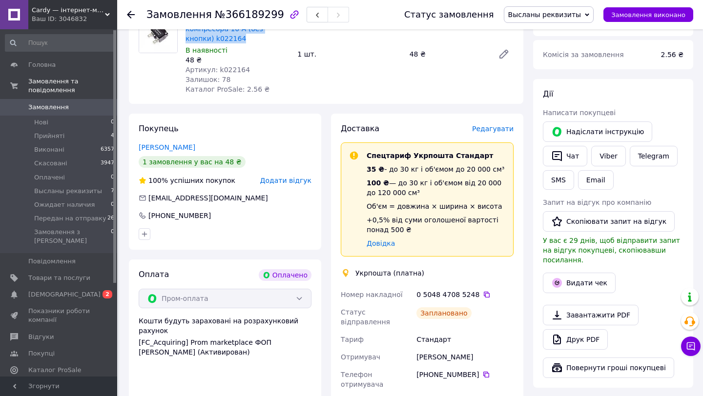
scroll to position [376, 0]
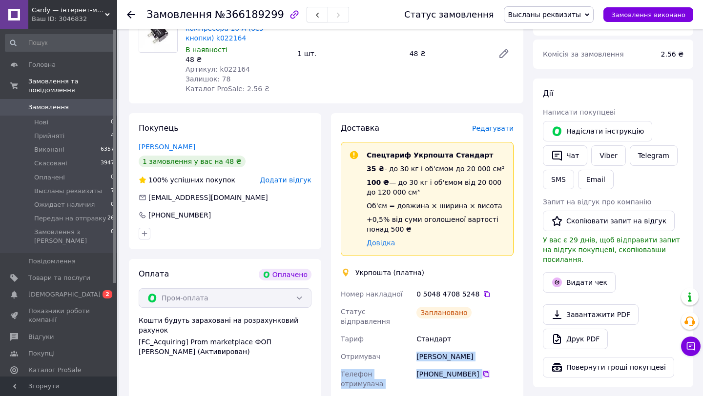
drag, startPoint x: 410, startPoint y: 335, endPoint x: 482, endPoint y: 345, distance: 72.8
click at [482, 345] on div "Номер накладної 0 5048 4708 5248   Статус відправлення Заплановано Тариф Станда…" at bounding box center [427, 394] width 177 height 217
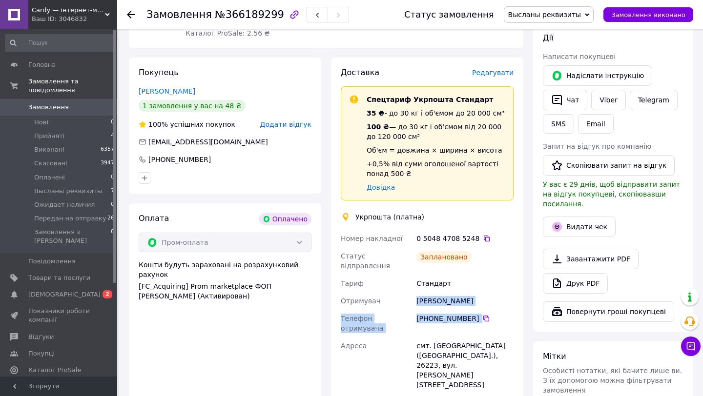
scroll to position [436, 0]
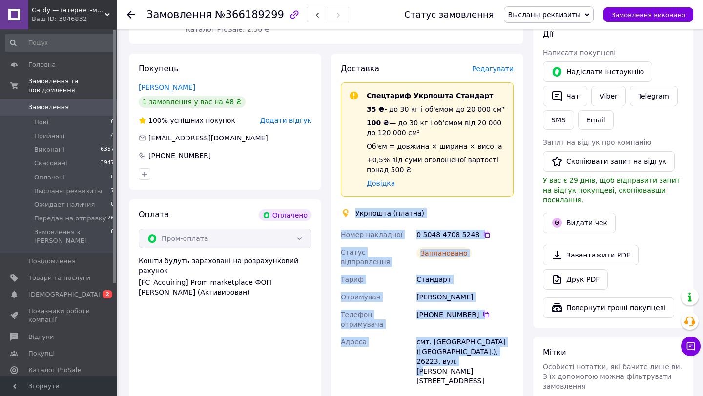
drag, startPoint x: 356, startPoint y: 193, endPoint x: 501, endPoint y: 324, distance: 195.6
click at [501, 324] on div "Доставка Редагувати Спецтариф Укрпошта Стандарт 35 ₴ - до 30 кг і об'ємом до 20…" at bounding box center [427, 266] width 173 height 407
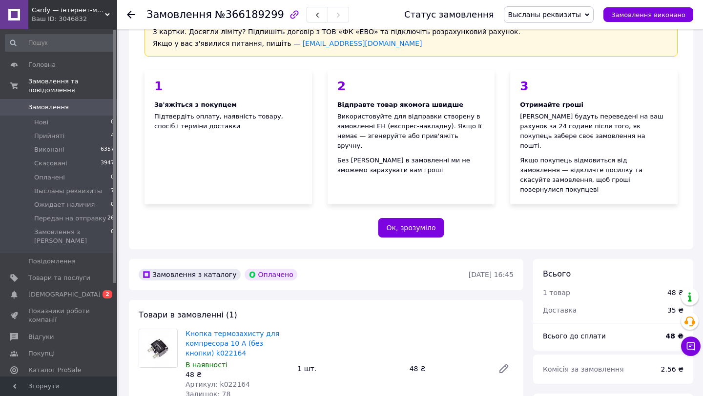
scroll to position [72, 0]
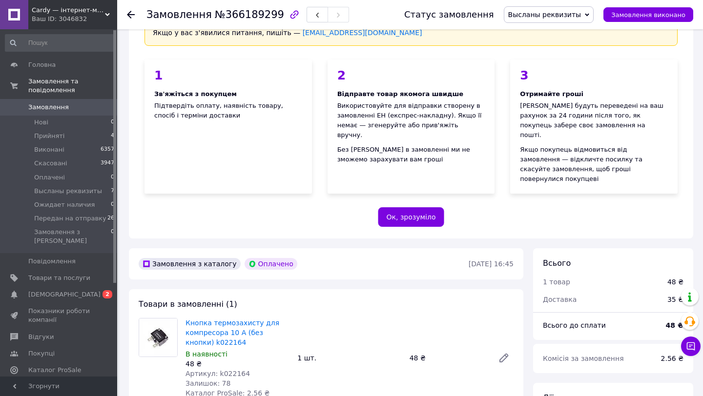
click at [546, 10] on span "Высланы реквизиты" at bounding box center [549, 14] width 90 height 17
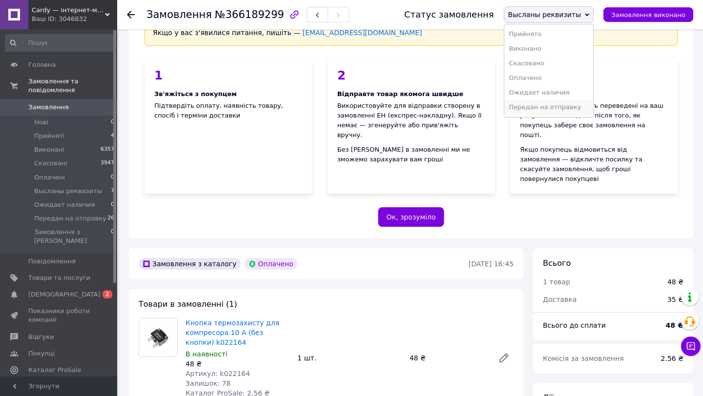
click at [549, 113] on li "Передан на отправку" at bounding box center [548, 107] width 89 height 15
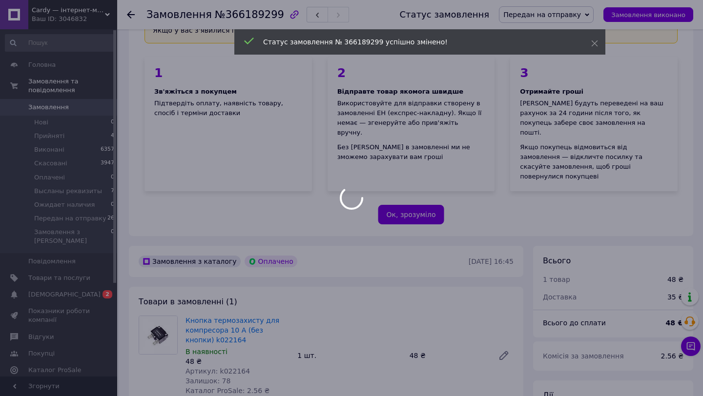
scroll to position [97, 0]
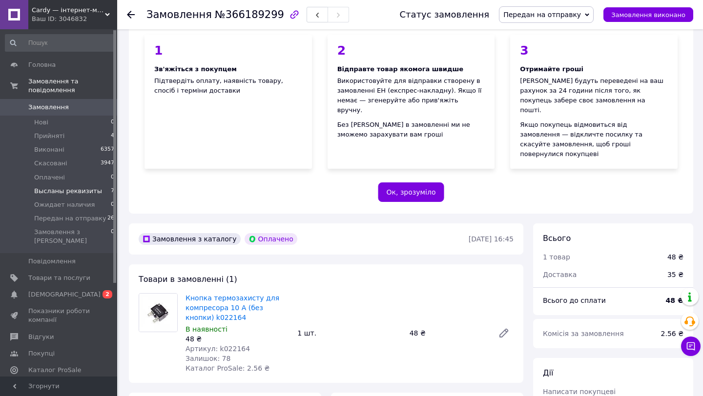
click at [82, 190] on span "Высланы реквизиты" at bounding box center [68, 191] width 68 height 9
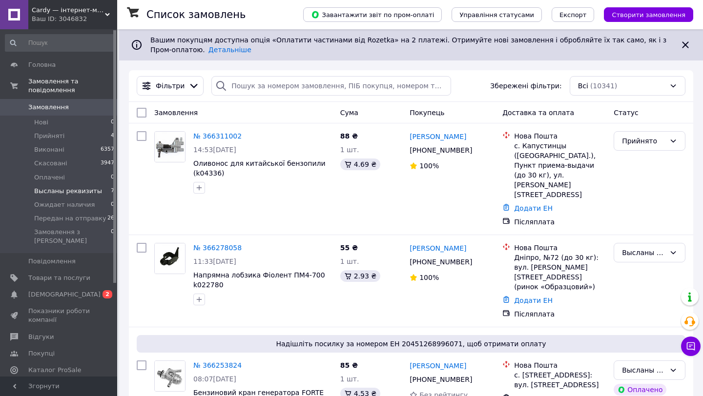
click at [66, 190] on span "Высланы реквизиты" at bounding box center [68, 191] width 68 height 9
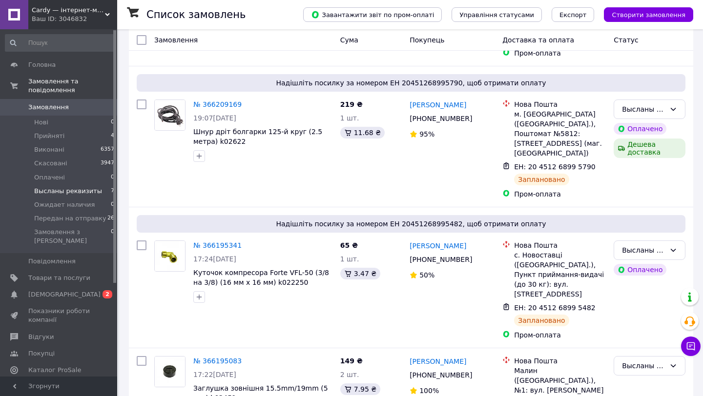
scroll to position [580, 0]
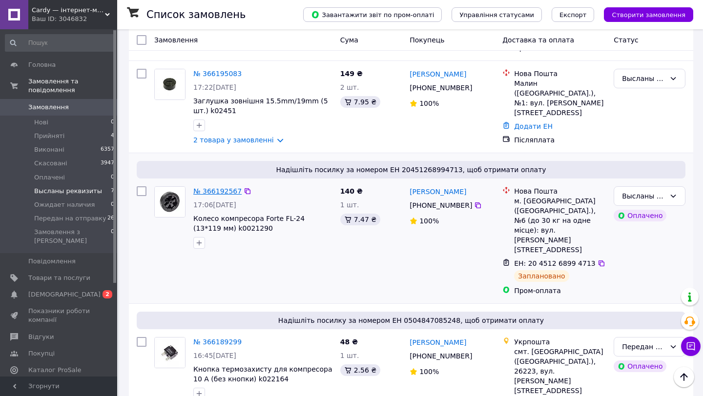
click at [214, 187] on link "№ 366192567" at bounding box center [217, 191] width 48 height 8
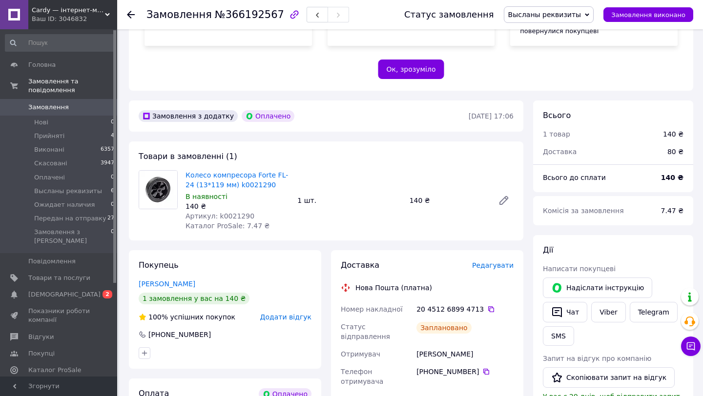
scroll to position [222, 0]
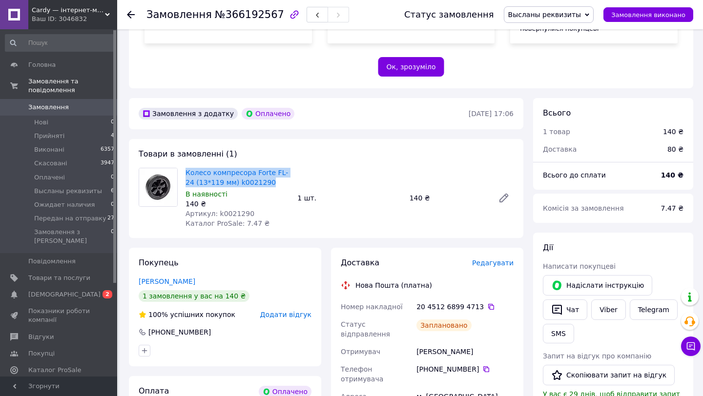
drag, startPoint x: 184, startPoint y: 153, endPoint x: 274, endPoint y: 164, distance: 90.5
click at [274, 166] on div "Колесо компресора Forte FL-24 (13*119 мм) k0021290 В наявності 140 ₴ Артикул: k…" at bounding box center [238, 198] width 112 height 64
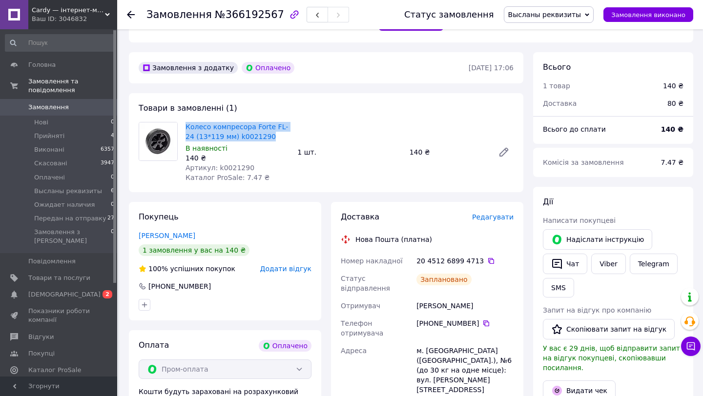
scroll to position [278, 0]
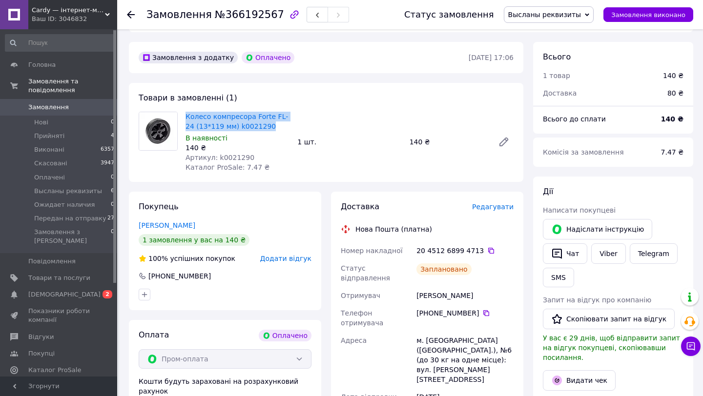
drag, startPoint x: 414, startPoint y: 271, endPoint x: 479, endPoint y: 287, distance: 66.2
click at [479, 287] on div "Номер накладної 20 4512 6899 4713   Статус відправлення Заплановано Отримувач […" at bounding box center [427, 350] width 177 height 217
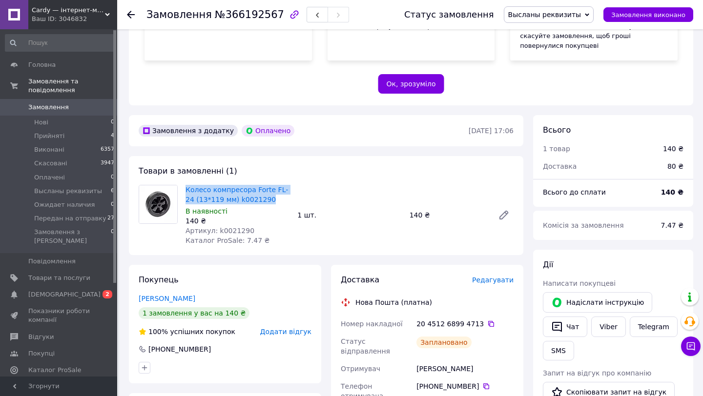
scroll to position [204, 0]
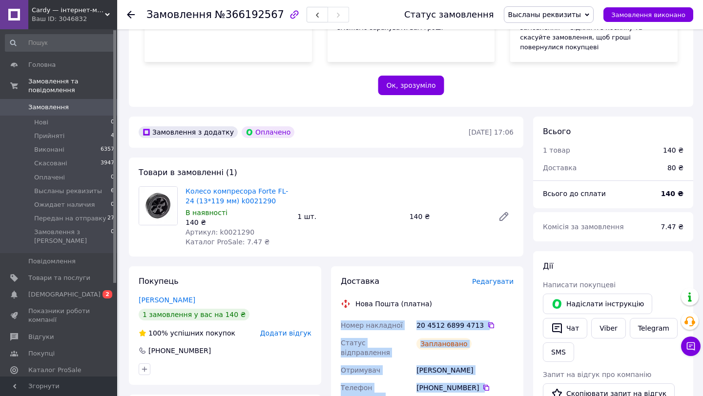
drag, startPoint x: 343, startPoint y: 306, endPoint x: 450, endPoint y: 372, distance: 126.1
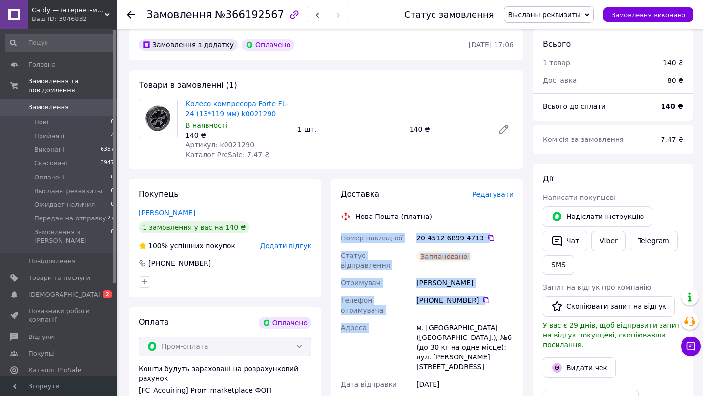
scroll to position [291, 0]
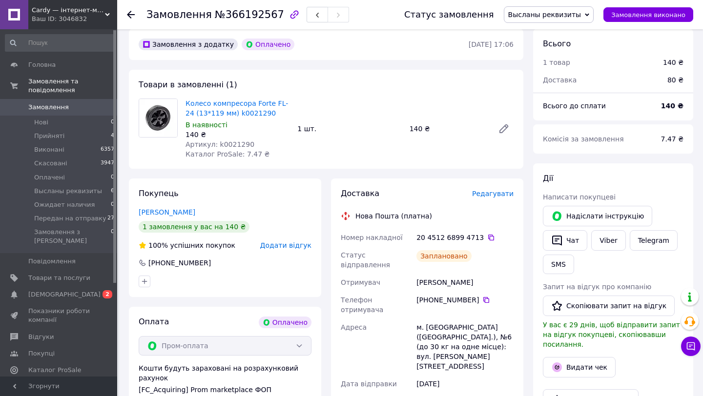
click at [408, 319] on div "Адреса" at bounding box center [377, 347] width 76 height 57
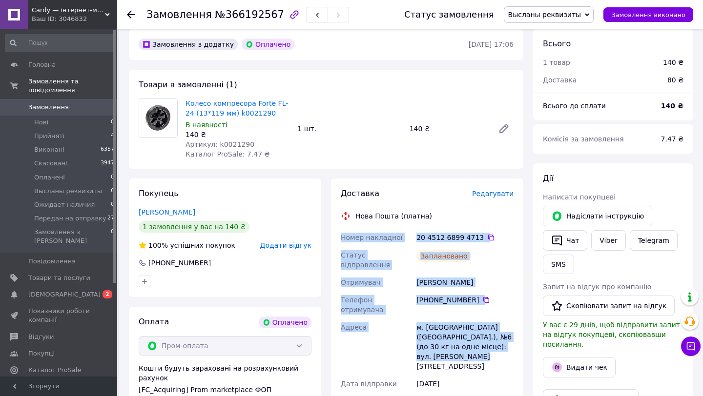
drag, startPoint x: 342, startPoint y: 217, endPoint x: 494, endPoint y: 316, distance: 181.4
click at [494, 316] on div "Номер накладної 20 4512 6899 4713   Статус відправлення Заплановано Отримувач […" at bounding box center [427, 337] width 177 height 217
click at [533, 12] on span "Высланы реквизиты" at bounding box center [544, 15] width 73 height 8
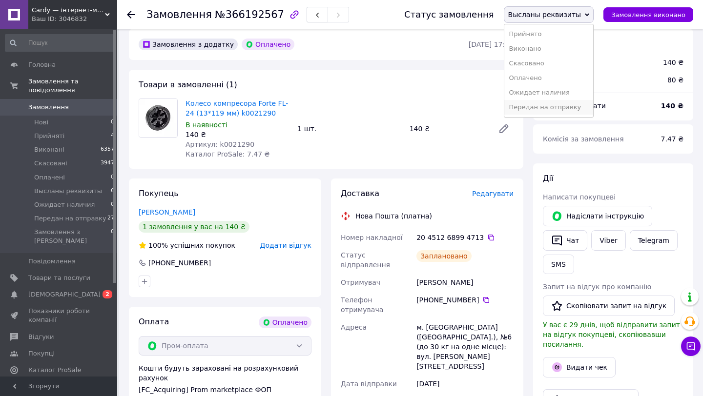
click at [560, 113] on li "Передан на отправку" at bounding box center [548, 107] width 89 height 15
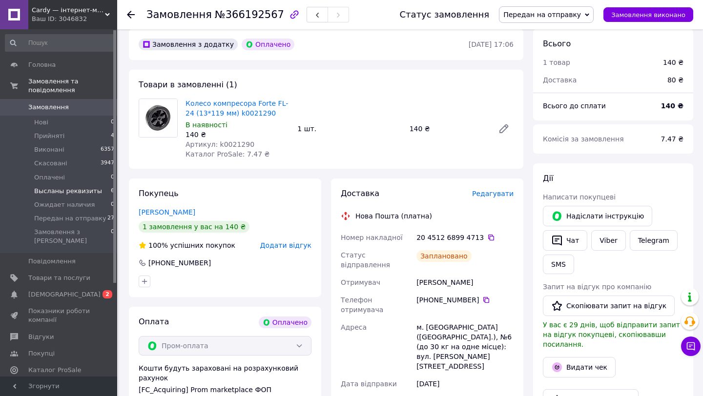
click at [70, 192] on span "Высланы реквизиты" at bounding box center [68, 191] width 68 height 9
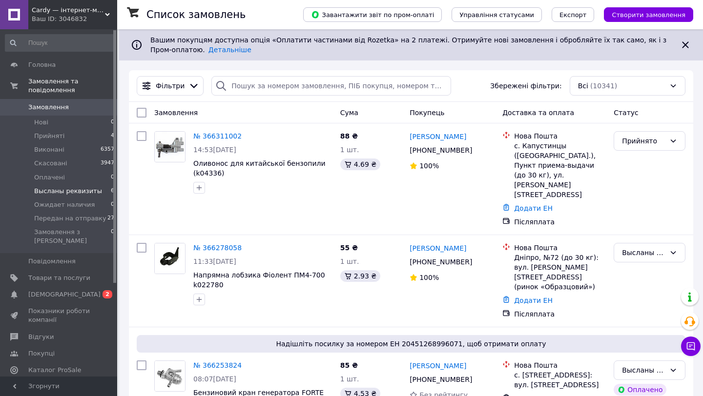
click at [83, 190] on span "Высланы реквизиты" at bounding box center [68, 191] width 68 height 9
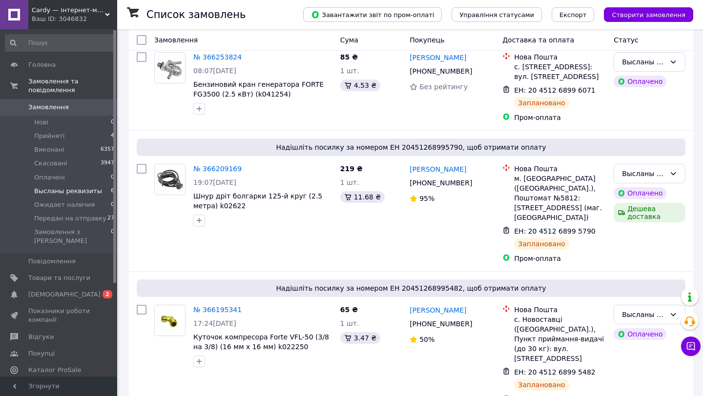
scroll to position [459, 0]
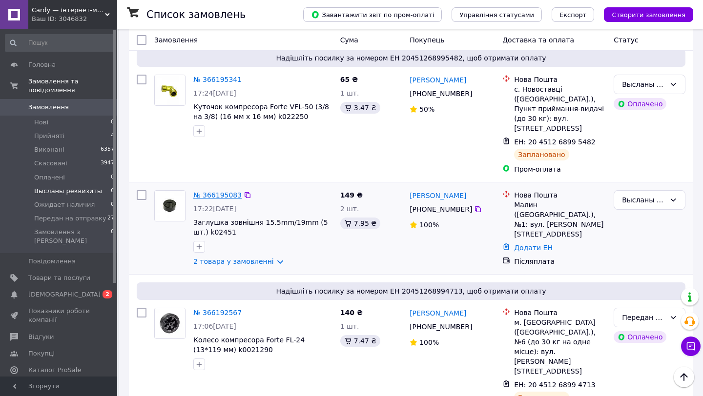
click at [215, 191] on link "№ 366195083" at bounding box center [217, 195] width 48 height 8
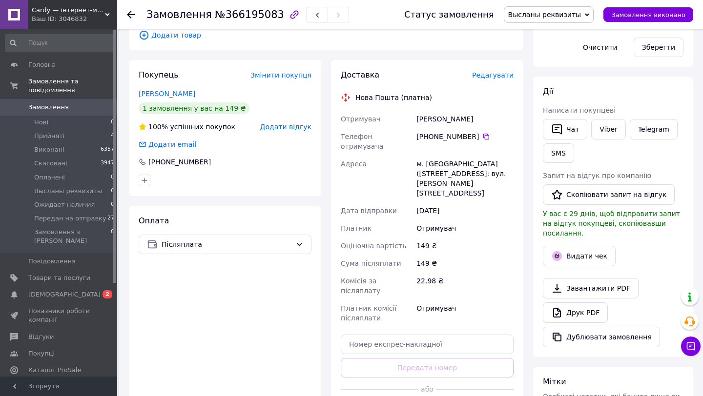
scroll to position [267, 0]
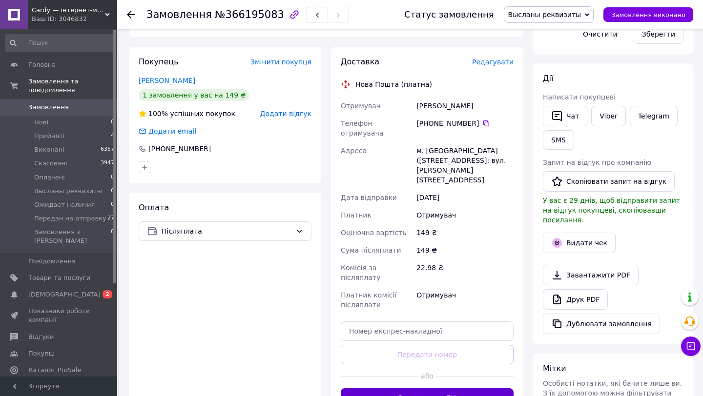
click at [439, 389] on button "Згенерувати ЕН" at bounding box center [427, 399] width 173 height 20
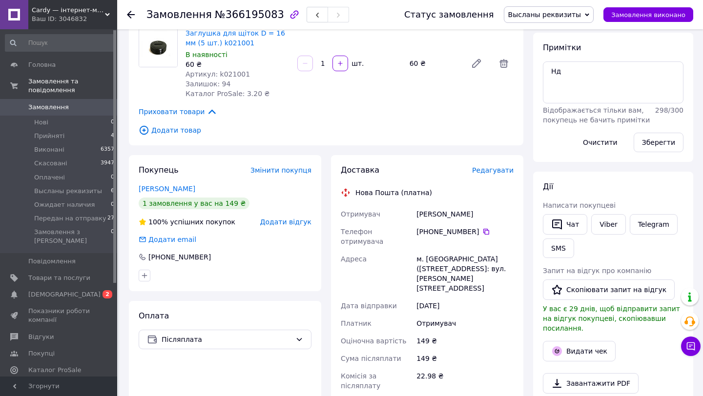
scroll to position [0, 0]
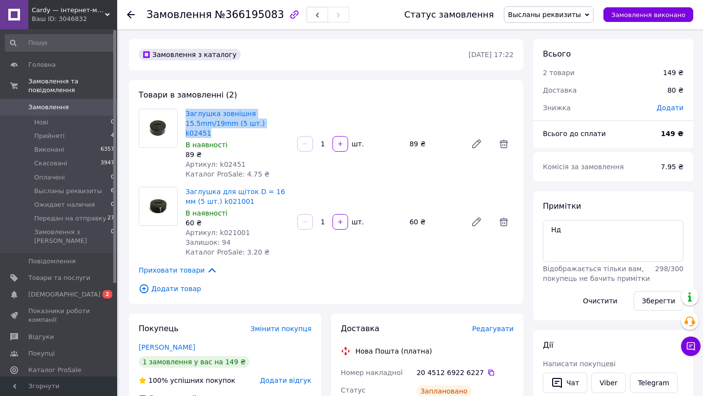
drag, startPoint x: 183, startPoint y: 111, endPoint x: 289, endPoint y: 124, distance: 107.3
click at [289, 124] on div "Заглушка зовнішня 15.5mm/19mm (5 шт.) k02451 В наявності 89 ₴ Артикул: k02451 К…" at bounding box center [238, 144] width 112 height 74
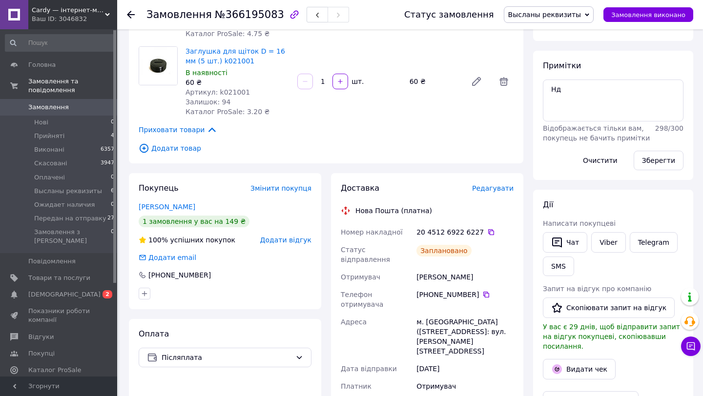
scroll to position [151, 0]
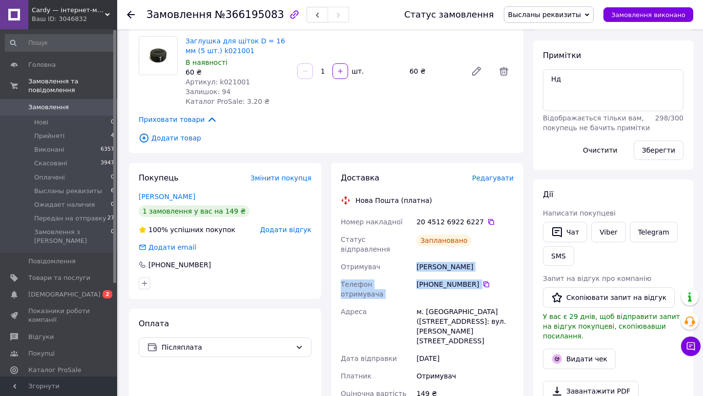
drag, startPoint x: 412, startPoint y: 254, endPoint x: 492, endPoint y: 269, distance: 81.1
click at [492, 269] on div "Номер накладної 20 4512 6922 6227   Статус відправлення Заплановано Отримувач […" at bounding box center [427, 352] width 177 height 279
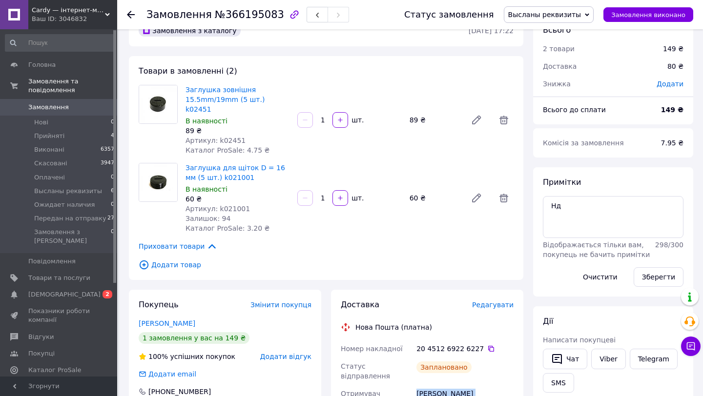
scroll to position [0, 0]
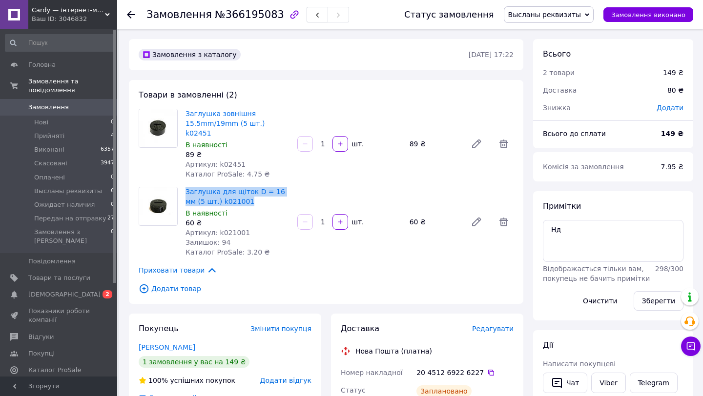
drag, startPoint x: 184, startPoint y: 178, endPoint x: 241, endPoint y: 191, distance: 58.1
click at [241, 191] on div "Заглушка для щіток D = 16 мм (5 шт.) k021001 В наявності 60 ₴ Артикул: k021001 …" at bounding box center [238, 222] width 112 height 74
click at [544, 20] on span "Высланы реквизиты" at bounding box center [549, 14] width 90 height 17
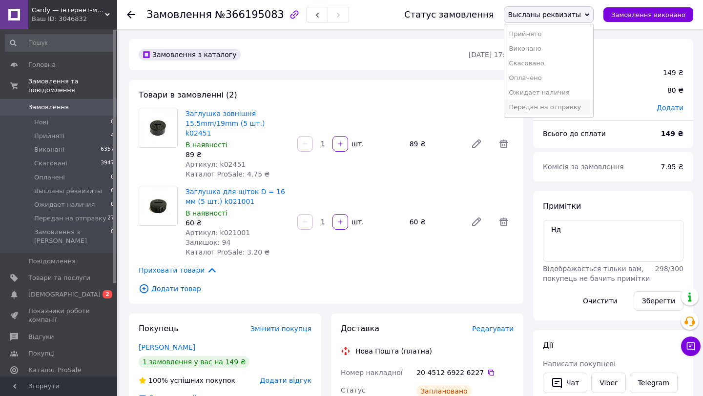
click at [547, 102] on li "Передан на отправку" at bounding box center [548, 107] width 89 height 15
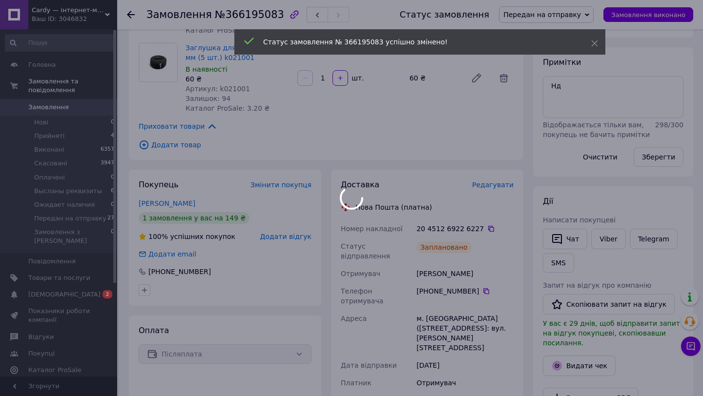
scroll to position [207, 0]
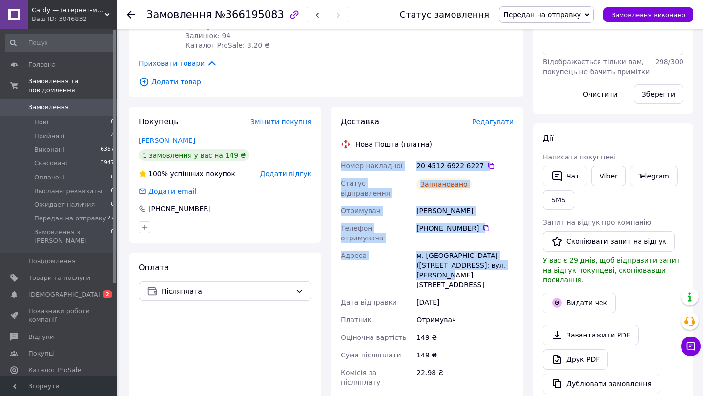
drag, startPoint x: 340, startPoint y: 155, endPoint x: 479, endPoint y: 244, distance: 165.3
click at [479, 244] on div "Номер накладної 20 4512 6922 6227   Статус відправлення Заплановано Отримувач […" at bounding box center [427, 296] width 177 height 279
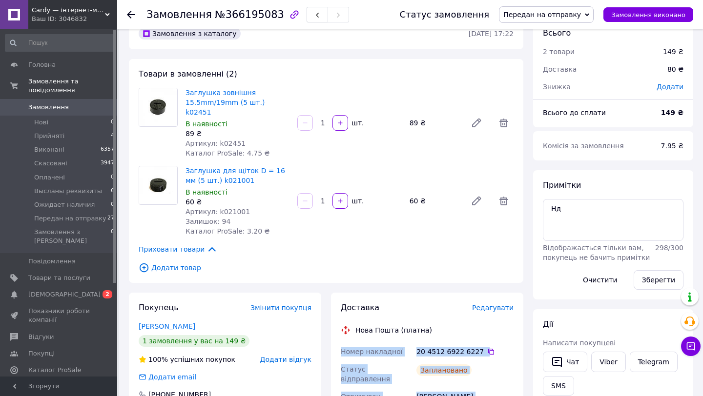
scroll to position [0, 0]
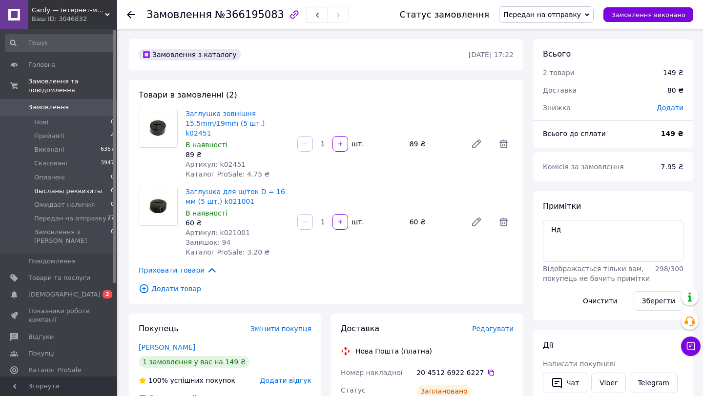
click at [85, 192] on span "Высланы реквизиты" at bounding box center [68, 191] width 68 height 9
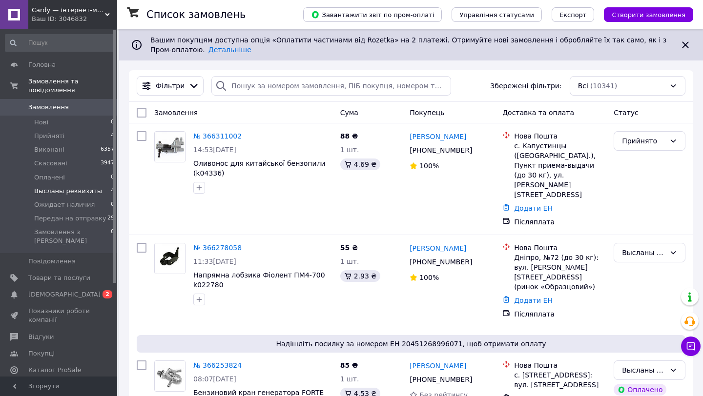
click at [98, 191] on li "Высланы реквизиты 4" at bounding box center [60, 192] width 120 height 14
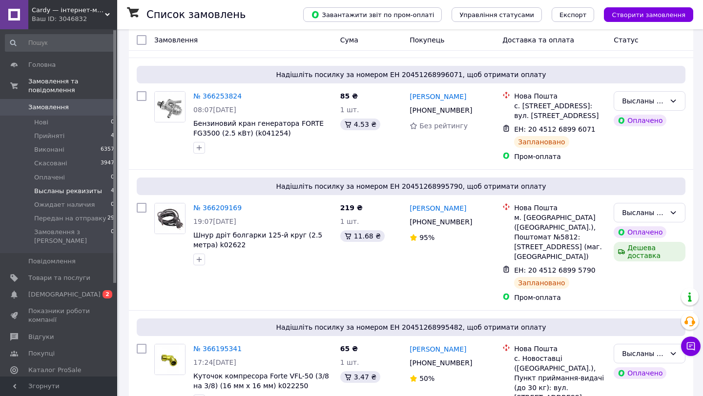
scroll to position [235, 0]
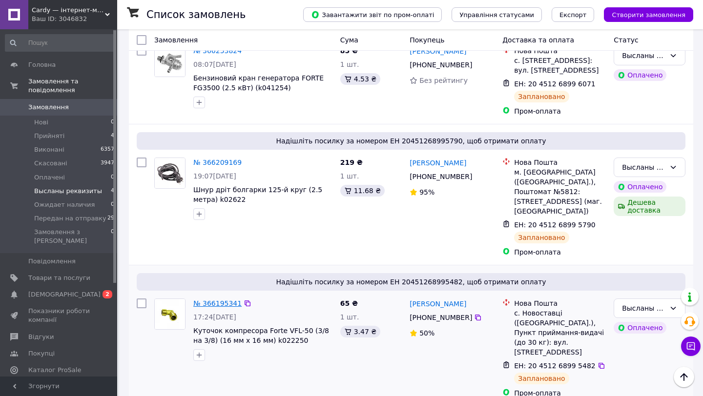
click at [206, 300] on link "№ 366195341" at bounding box center [217, 304] width 48 height 8
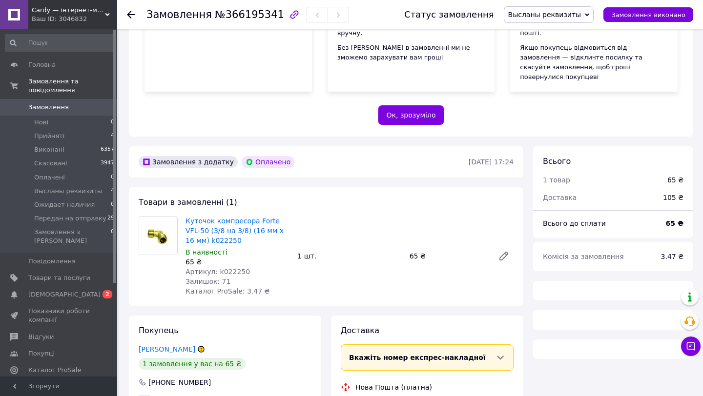
scroll to position [159, 0]
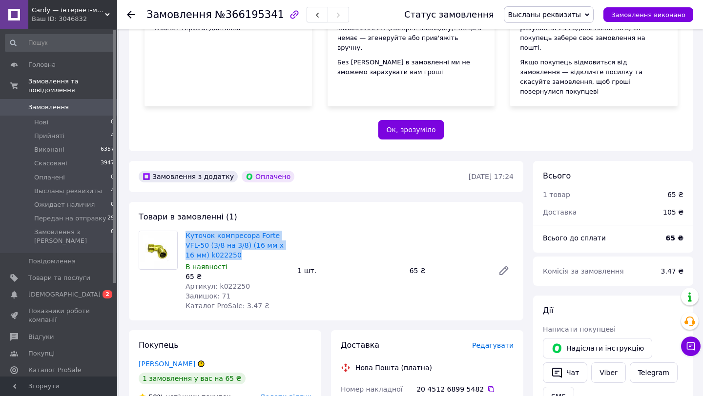
drag, startPoint x: 182, startPoint y: 215, endPoint x: 224, endPoint y: 234, distance: 46.1
click at [224, 234] on div "Куточок компресора Forte VFL-50 (3/8 на 3/8) (16 мм х 16 мм) k022250 В наявност…" at bounding box center [238, 271] width 112 height 84
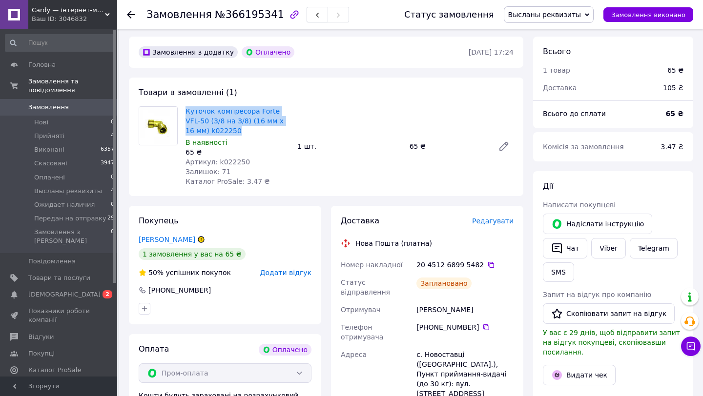
scroll to position [285, 0]
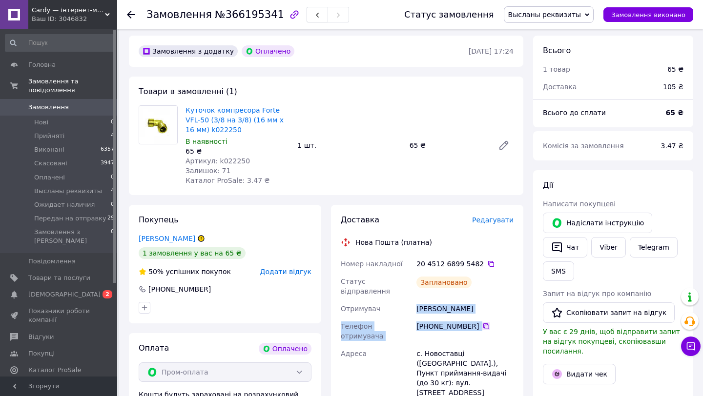
drag, startPoint x: 410, startPoint y: 287, endPoint x: 485, endPoint y: 303, distance: 76.8
click at [485, 303] on div "Номер накладної 20 4512 6899 5482   Статус відправлення Заплановано Отримувач […" at bounding box center [427, 363] width 177 height 217
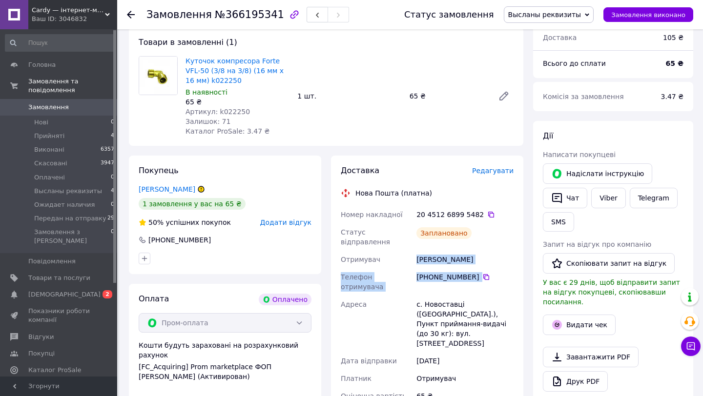
scroll to position [347, 0]
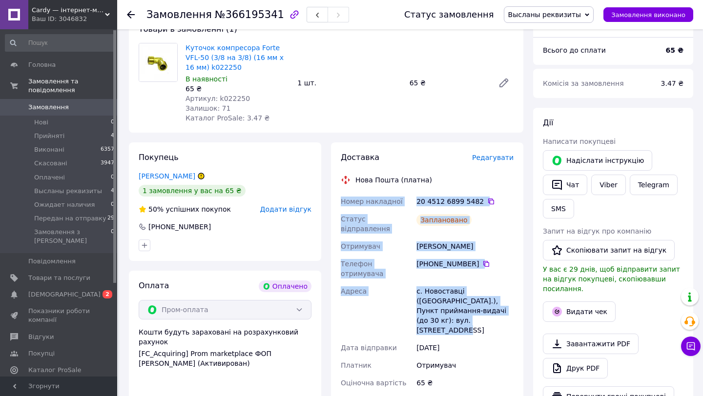
drag, startPoint x: 338, startPoint y: 182, endPoint x: 476, endPoint y: 282, distance: 170.6
click at [476, 282] on div "Доставка Редагувати Нова Пошта (платна) Номер накладної 20 4512 6899 5482   Ста…" at bounding box center [427, 295] width 192 height 304
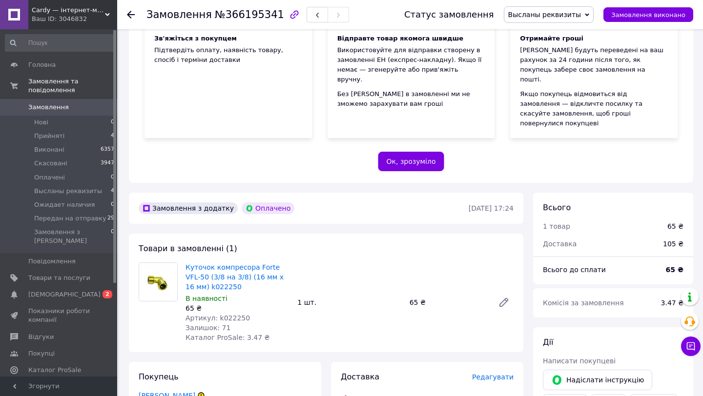
scroll to position [75, 0]
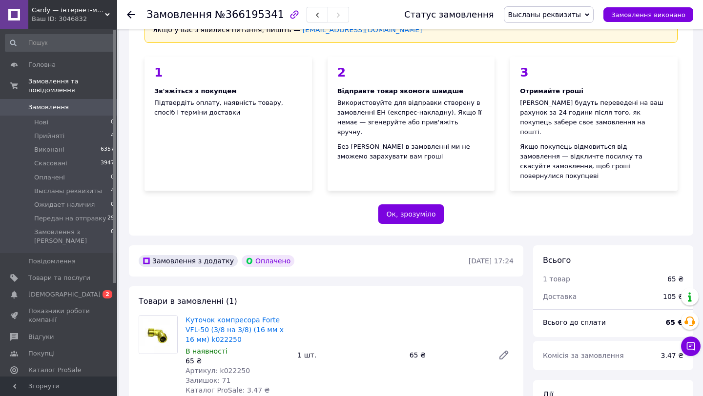
click at [547, 21] on span "Высланы реквизиты" at bounding box center [549, 14] width 90 height 17
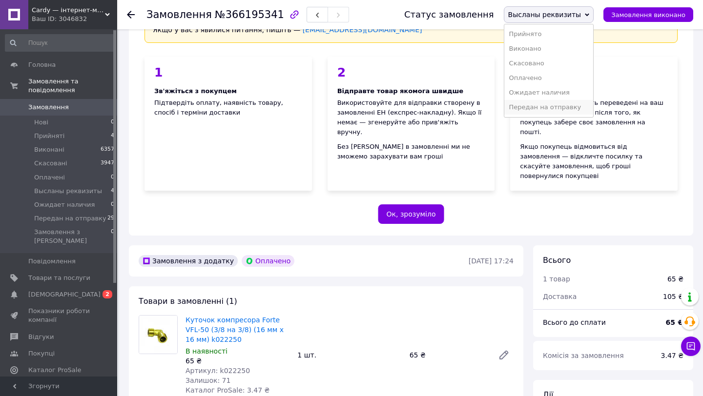
click at [554, 108] on li "Передан на отправку" at bounding box center [548, 107] width 89 height 15
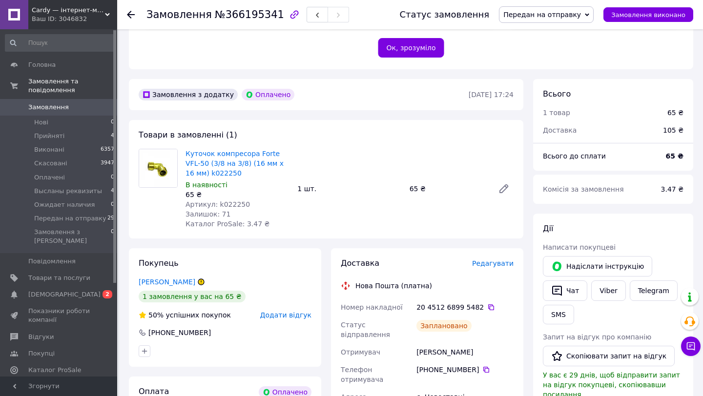
scroll to position [242, 0]
click at [88, 192] on span "Высланы реквизиты" at bounding box center [68, 191] width 68 height 9
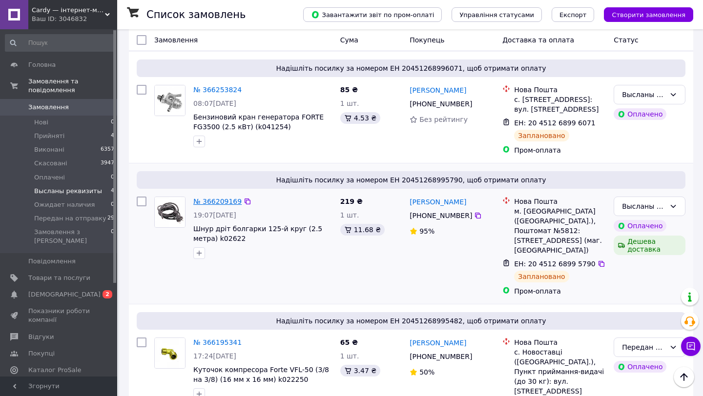
scroll to position [204, 0]
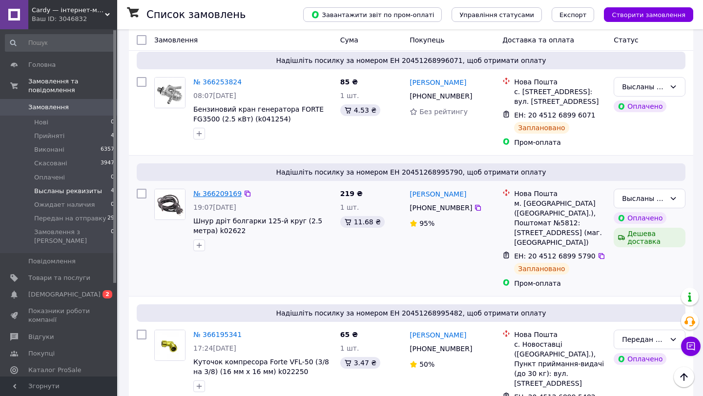
click at [220, 190] on link "№ 366209169" at bounding box center [217, 194] width 48 height 8
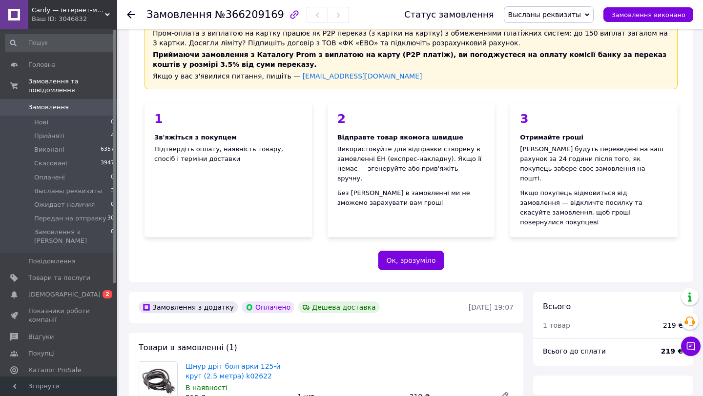
scroll to position [204, 0]
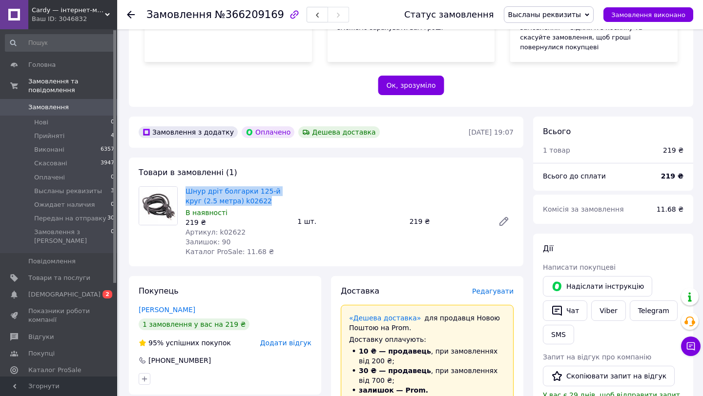
drag, startPoint x: 184, startPoint y: 168, endPoint x: 253, endPoint y: 179, distance: 70.7
click at [253, 185] on div "Шнур дріт болгарки 125-й круг (2.5 метра) k02622 В наявності 219 ₴ Артикул: k02…" at bounding box center [238, 222] width 112 height 74
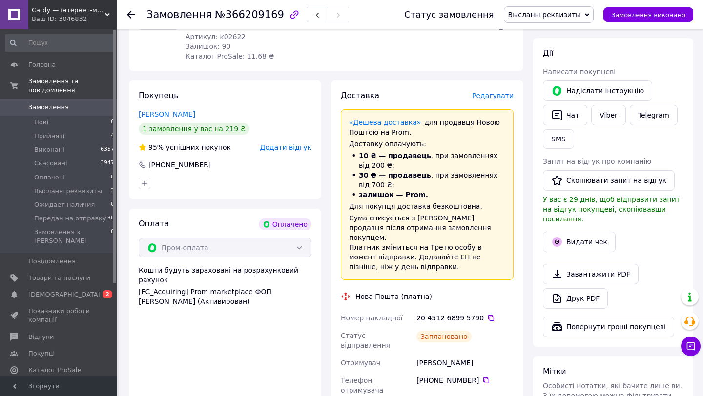
scroll to position [415, 0]
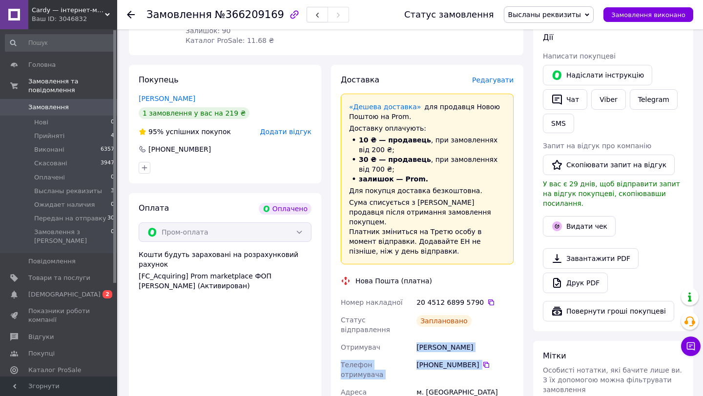
drag, startPoint x: 402, startPoint y: 314, endPoint x: 478, endPoint y: 325, distance: 76.9
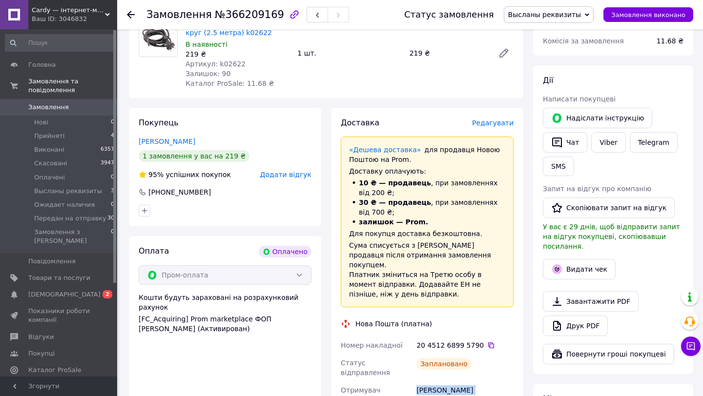
scroll to position [405, 0]
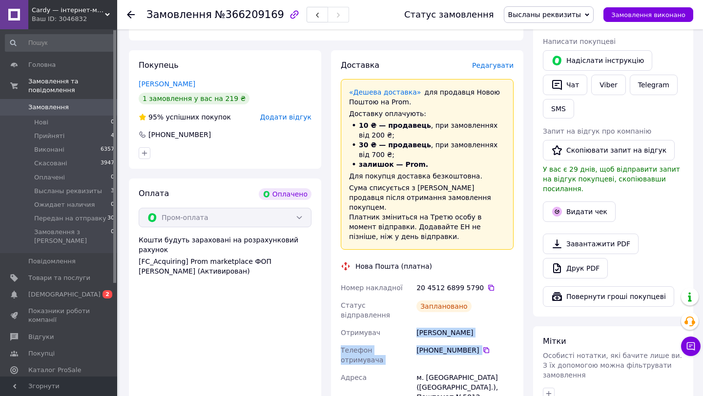
drag, startPoint x: 340, startPoint y: 283, endPoint x: 461, endPoint y: 396, distance: 165.1
click at [461, 396] on div "Номер накладної 20 4512 6899 5790   Статус відправлення Заплановано Отримувач […" at bounding box center [427, 392] width 177 height 226
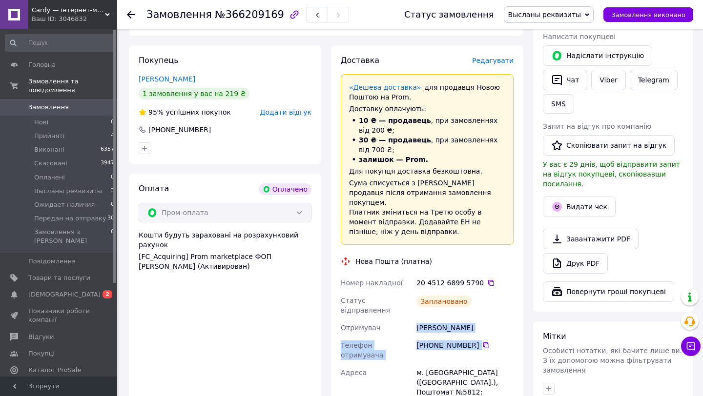
click at [382, 319] on div "Отримувач" at bounding box center [377, 328] width 76 height 18
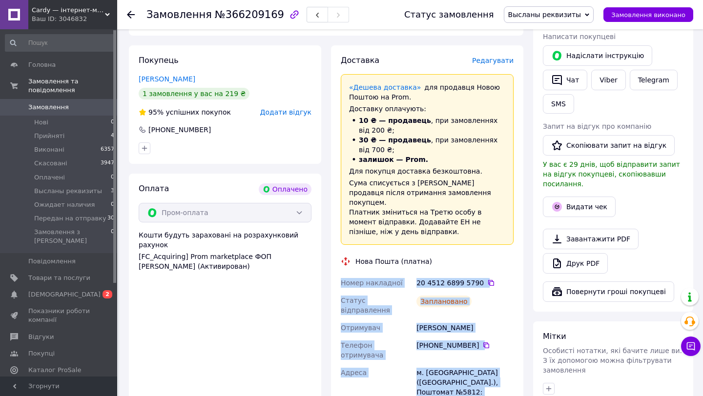
drag, startPoint x: 340, startPoint y: 252, endPoint x: 459, endPoint y: 370, distance: 167.1
click at [459, 370] on div "Номер накладної 20 4512 6899 5790   Статус відправлення Заплановано Отримувач […" at bounding box center [427, 387] width 177 height 226
click at [541, 11] on span "Высланы реквизиты" at bounding box center [544, 15] width 73 height 8
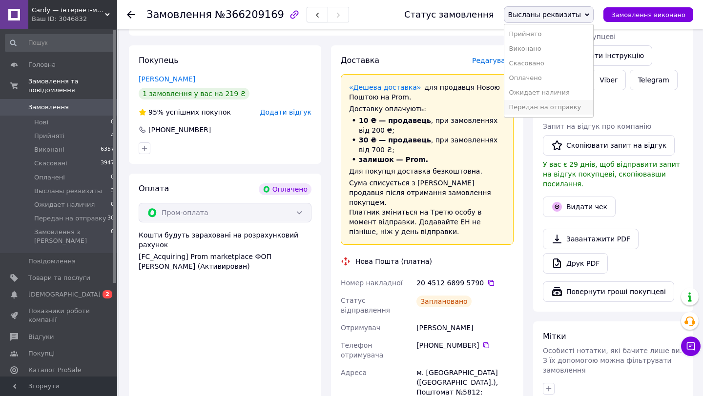
click at [553, 109] on li "Передан на отправку" at bounding box center [548, 107] width 89 height 15
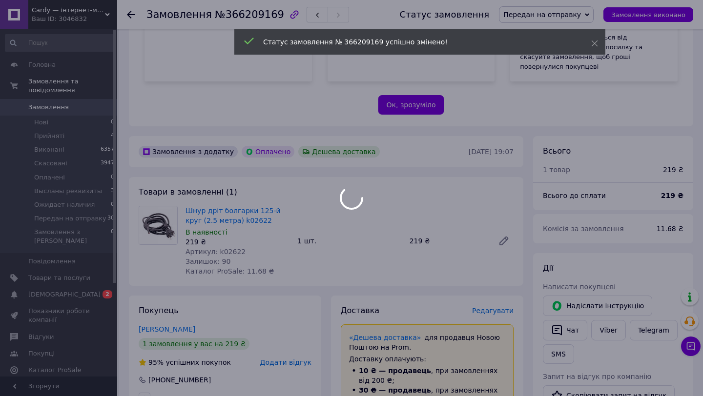
scroll to position [177, 0]
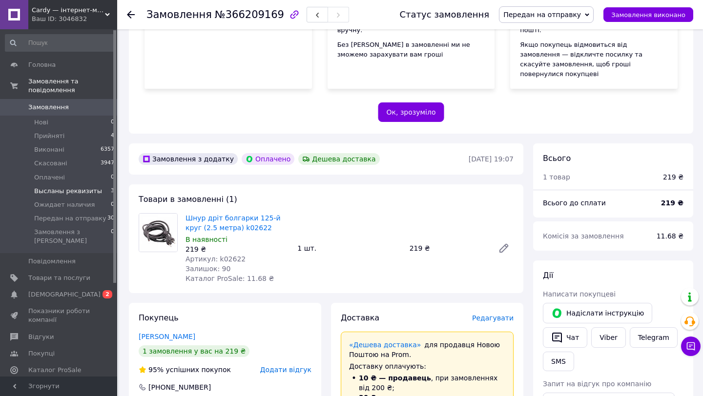
click at [79, 193] on span "Высланы реквизиты" at bounding box center [68, 191] width 68 height 9
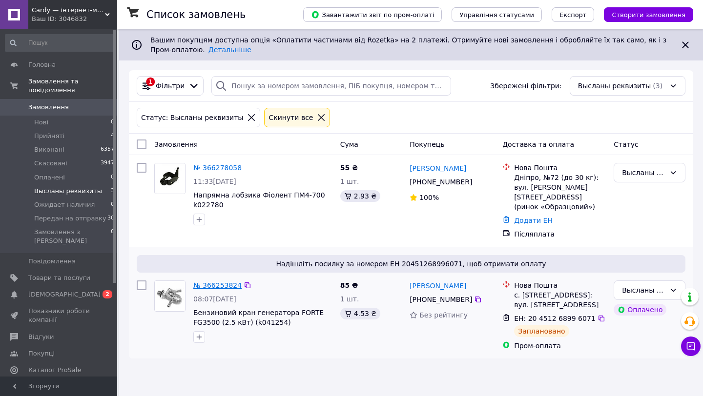
click at [208, 282] on link "№ 366253824" at bounding box center [217, 286] width 48 height 8
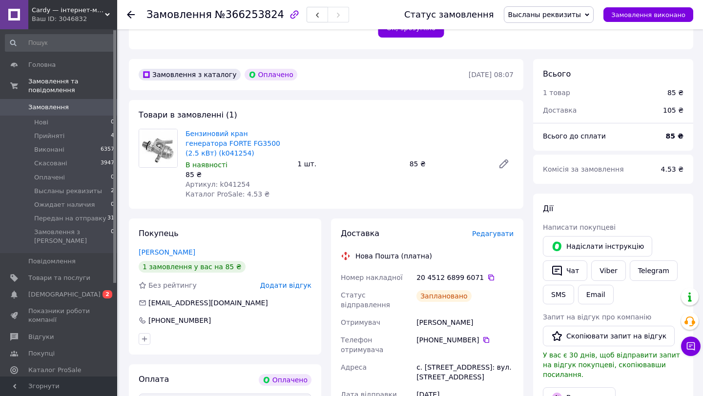
scroll to position [280, 0]
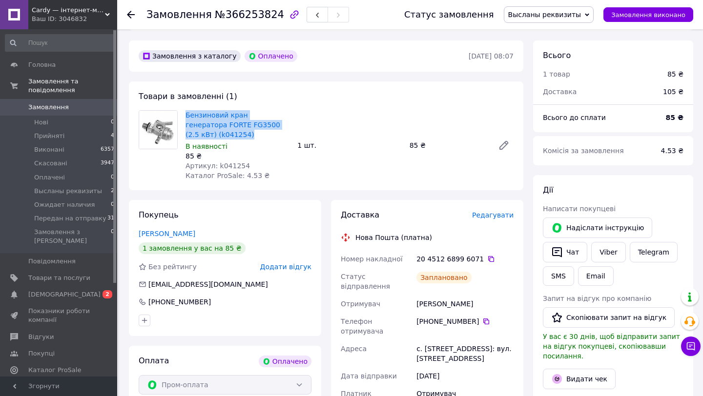
drag, startPoint x: 183, startPoint y: 94, endPoint x: 234, endPoint y: 115, distance: 55.7
click at [234, 115] on div "Бензиновий кран генератора FORTE FG3500 (2.5 кВт) (k041254) В наявності 85 ₴ Ар…" at bounding box center [238, 145] width 112 height 74
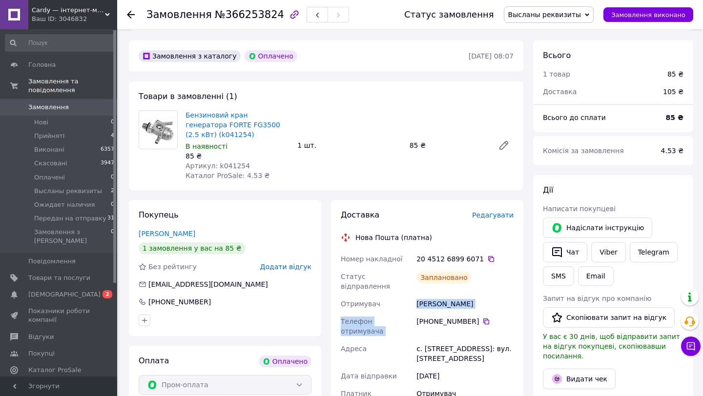
drag, startPoint x: 402, startPoint y: 281, endPoint x: 480, endPoint y: 288, distance: 78.4
click at [480, 288] on div "Номер накладної 20 4512 6899 6071   Статус відправлення Заплановано Отримувач […" at bounding box center [427, 343] width 177 height 187
drag, startPoint x: 480, startPoint y: 296, endPoint x: 339, endPoint y: 275, distance: 142.1
click at [339, 275] on div "Номер накладної 20 4512 6899 6071   Статус відправлення Заплановано Отримувач […" at bounding box center [427, 343] width 177 height 187
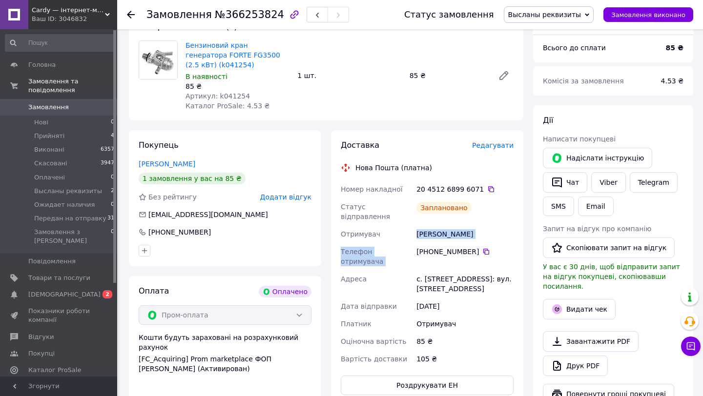
scroll to position [360, 0]
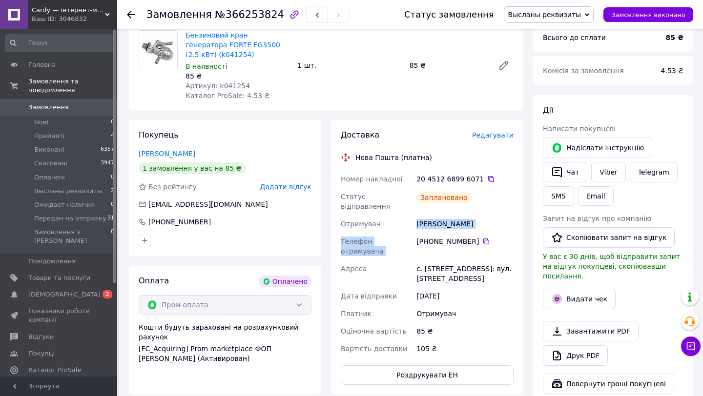
drag, startPoint x: 337, startPoint y: 160, endPoint x: 494, endPoint y: 242, distance: 177.3
click at [494, 242] on div "Доставка Редагувати Нова Пошта (платна) Номер накладної 20 4512 6899 6071   Ста…" at bounding box center [427, 257] width 192 height 275
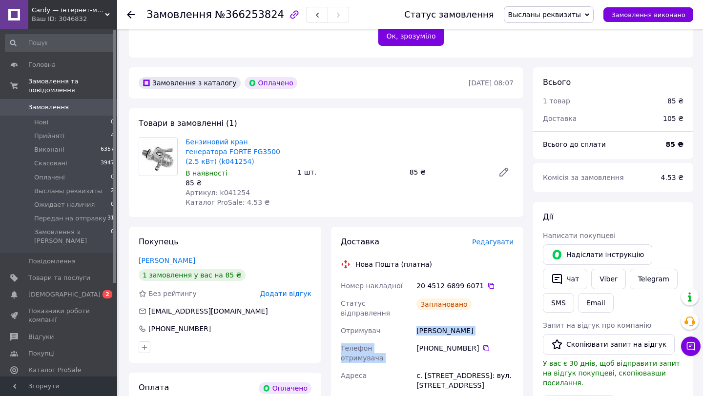
scroll to position [250, 0]
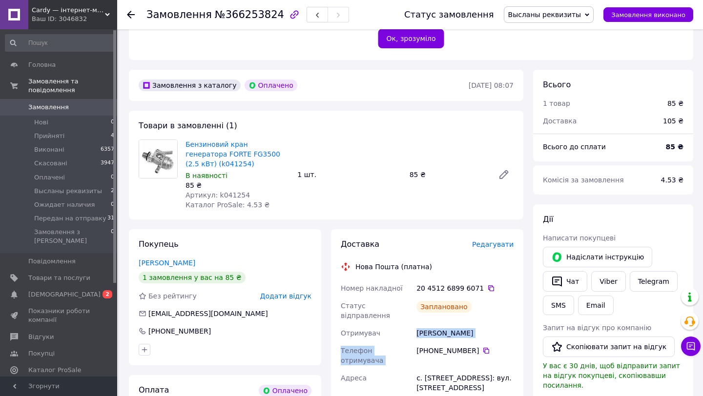
click at [540, 14] on span "Высланы реквизиты" at bounding box center [544, 15] width 73 height 8
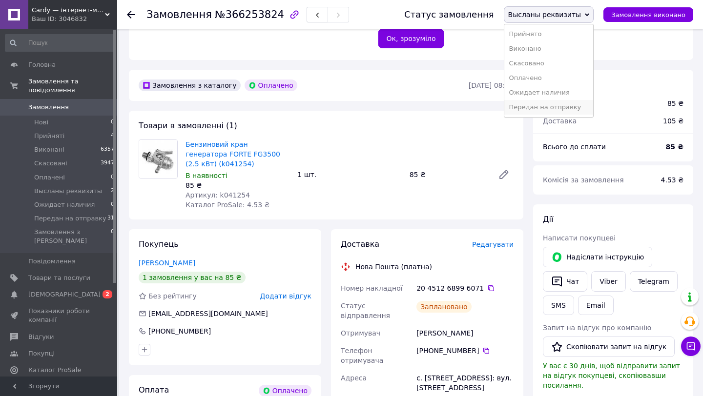
click at [538, 109] on li "Передан на отправку" at bounding box center [548, 107] width 89 height 15
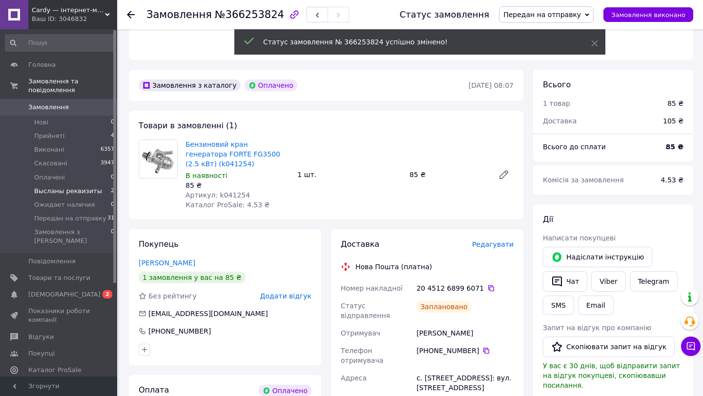
click at [79, 194] on span "Высланы реквизиты" at bounding box center [68, 191] width 68 height 9
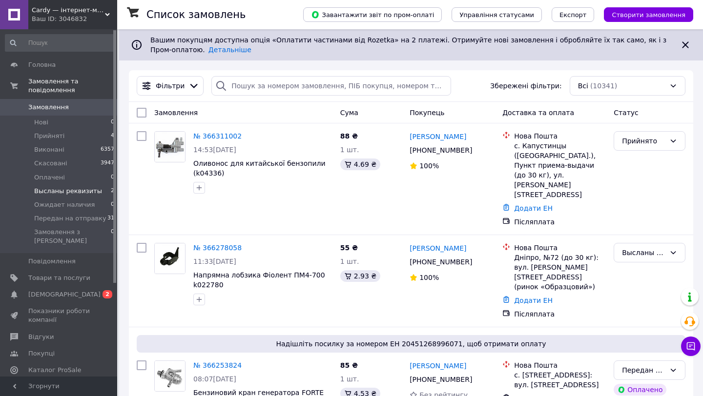
click at [82, 188] on span "Высланы реквизиты" at bounding box center [68, 191] width 68 height 9
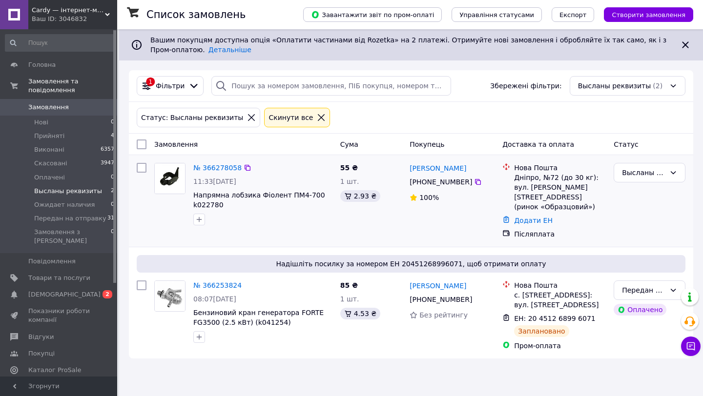
click at [221, 174] on div "№ 366278058 11:33[DATE] Напрямна лобзика Фіолент ПМ4-700 k022780" at bounding box center [262, 194] width 147 height 70
click at [218, 170] on link "№ 366278058" at bounding box center [217, 168] width 48 height 8
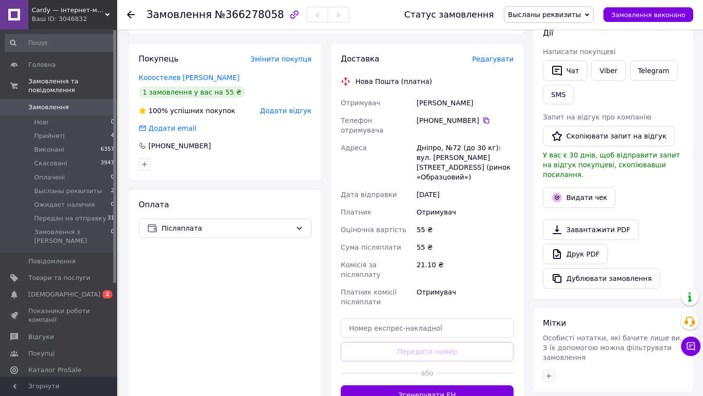
scroll to position [190, 0]
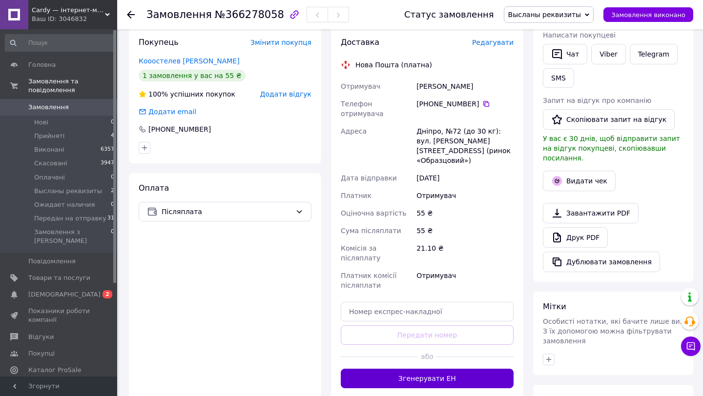
click at [434, 369] on button "Згенерувати ЕН" at bounding box center [427, 379] width 173 height 20
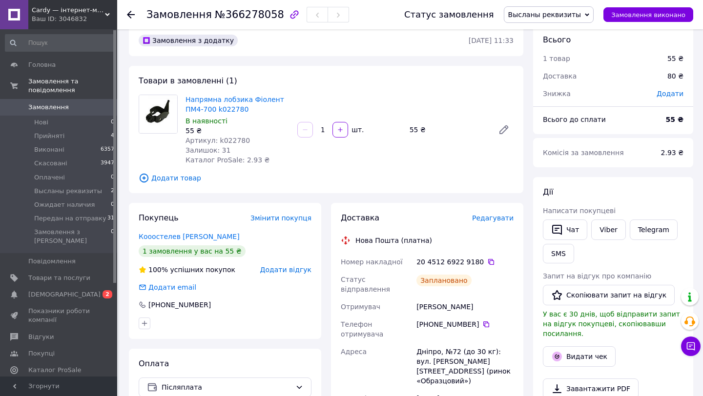
scroll to position [0, 0]
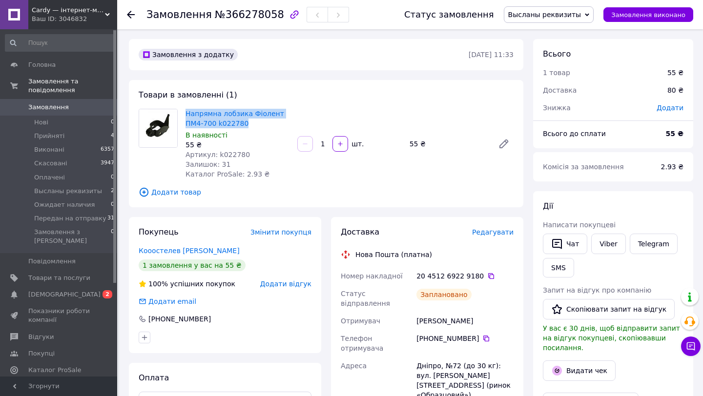
drag, startPoint x: 184, startPoint y: 112, endPoint x: 262, endPoint y: 128, distance: 80.1
click at [262, 128] on div "Напрямна лобзика Фіолент ПМ4-700 k022780 В наявності 55 ₴ Артикул: k022780 Зали…" at bounding box center [238, 144] width 112 height 74
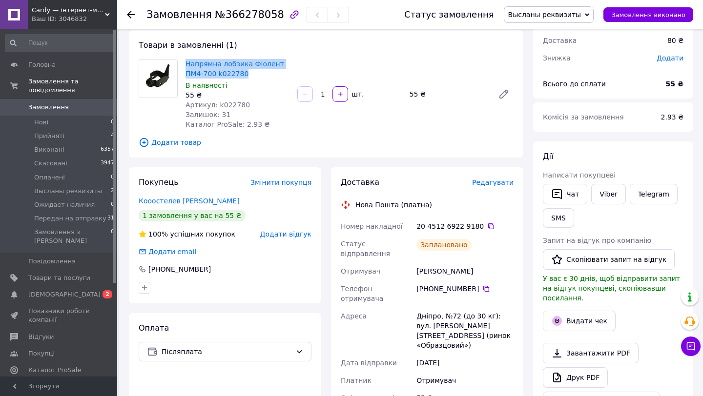
scroll to position [52, 0]
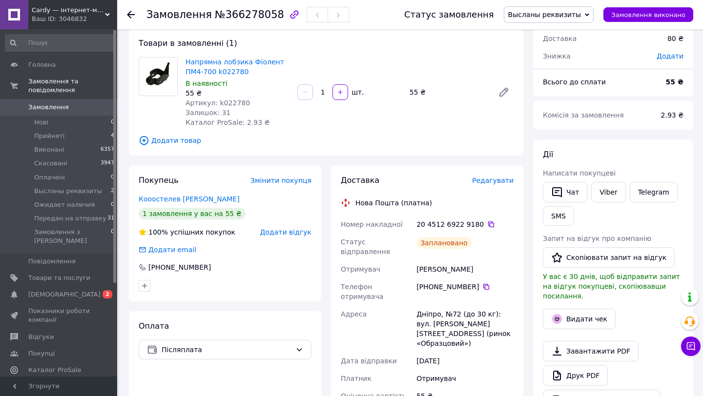
click at [417, 264] on div "[PERSON_NAME]" at bounding box center [464, 270] width 101 height 18
drag, startPoint x: 413, startPoint y: 262, endPoint x: 478, endPoint y: 278, distance: 67.0
click at [478, 278] on div "Номер накладної 20 4512 6922 9180   Статус відправлення Заплановано Отримувач […" at bounding box center [427, 355] width 177 height 279
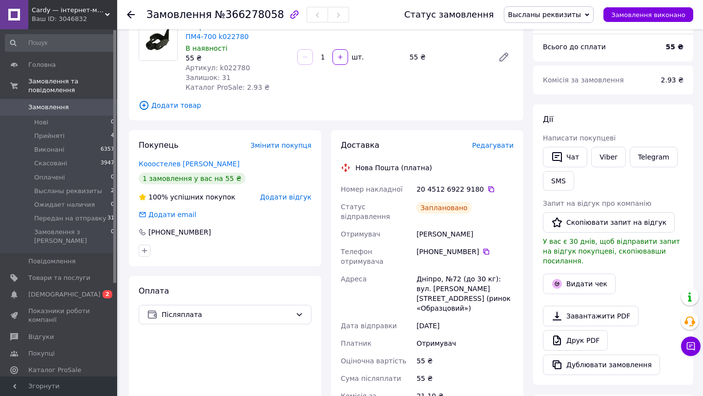
scroll to position [87, 0]
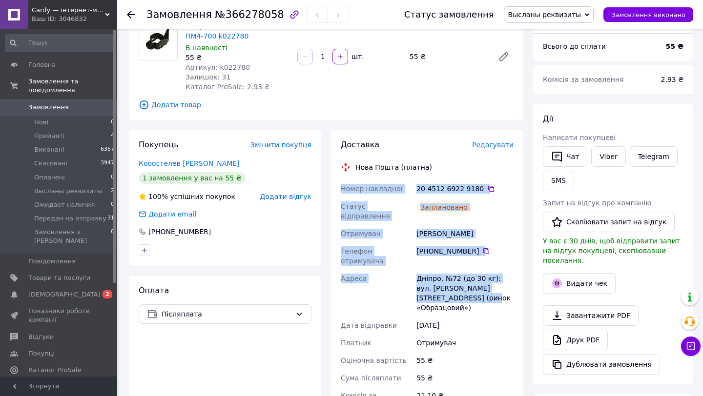
drag, startPoint x: 337, startPoint y: 185, endPoint x: 485, endPoint y: 289, distance: 181.2
click at [485, 289] on div "Доставка Редагувати Нова Пошта (платна) Номер накладної 20 4512 6922 9180   Ста…" at bounding box center [427, 313] width 192 height 367
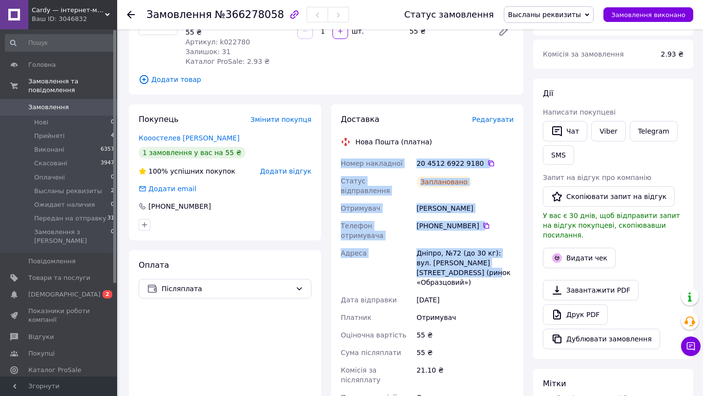
scroll to position [187, 0]
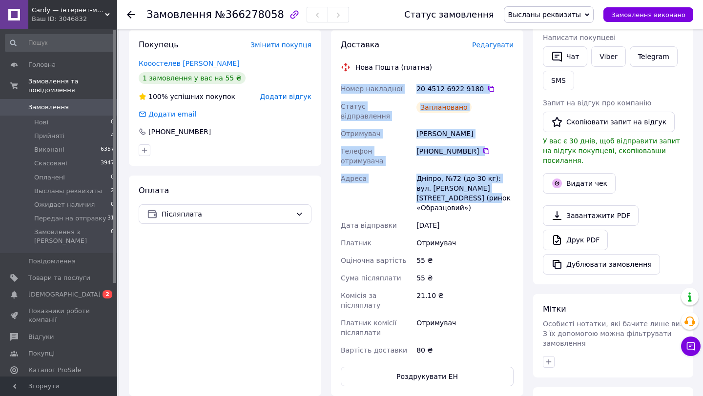
click at [537, 13] on span "Высланы реквизиты" at bounding box center [544, 15] width 73 height 8
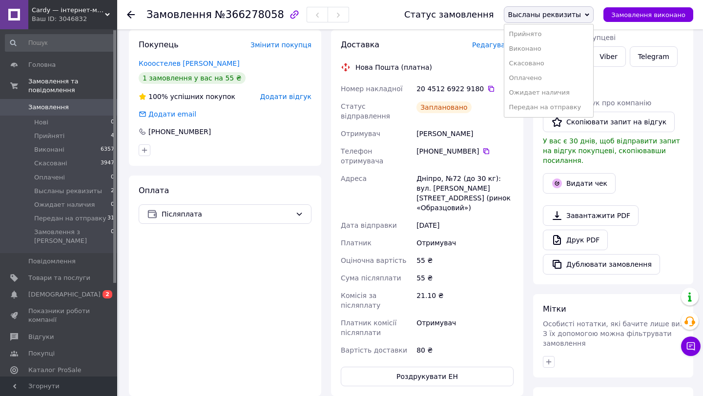
click at [550, 103] on li "Передан на отправку" at bounding box center [548, 107] width 89 height 15
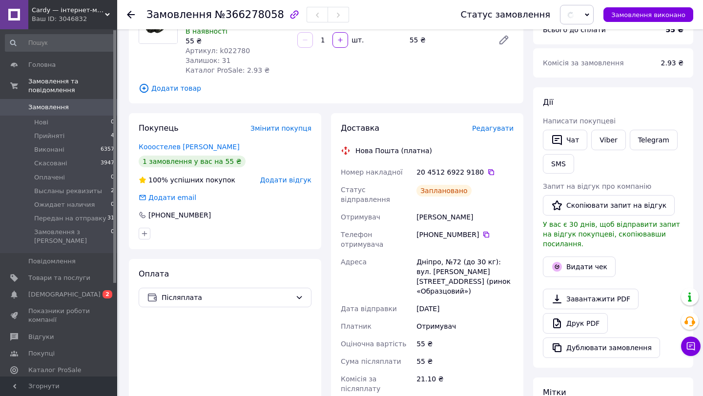
scroll to position [103, 0]
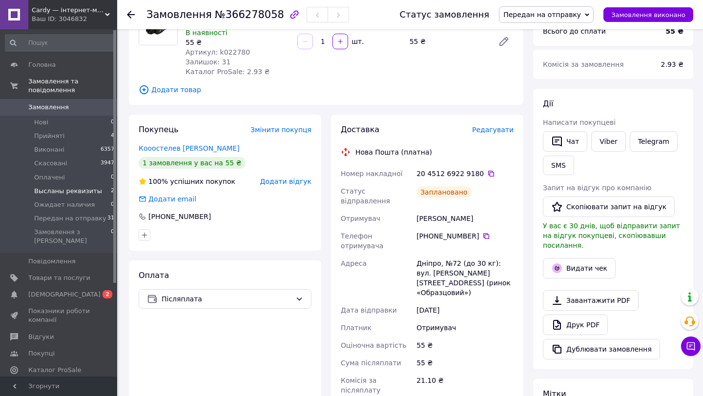
click at [93, 192] on span "Высланы реквизиты" at bounding box center [68, 191] width 68 height 9
